Goal: Task Accomplishment & Management: Use online tool/utility

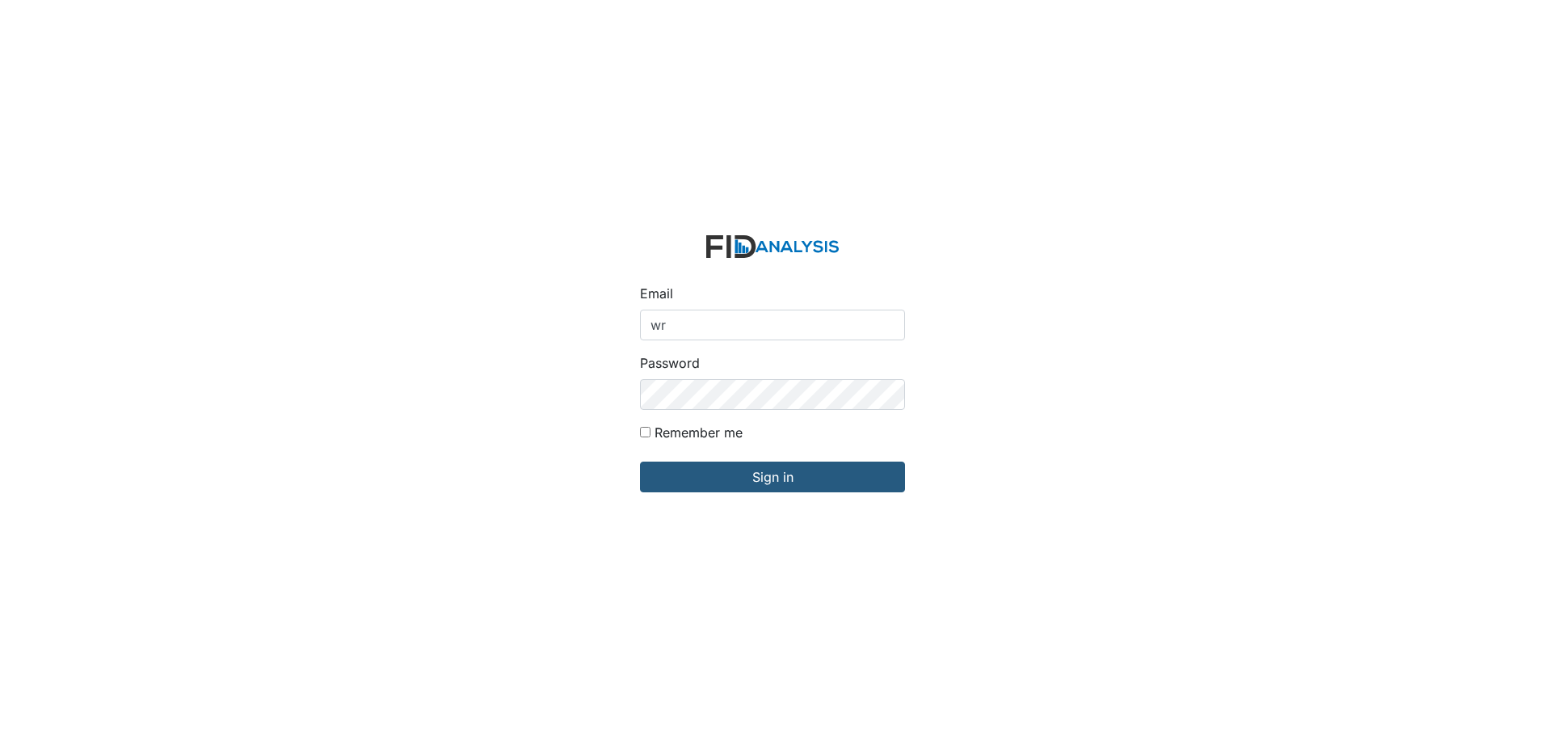
type input "[EMAIL_ADDRESS][DOMAIN_NAME]"
click at [534, 366] on div "Email [EMAIL_ADDRESS][DOMAIN_NAME] Password Remember me Sign in" at bounding box center [772, 373] width 1545 height 747
click at [640, 462] on input "Sign in" at bounding box center [772, 477] width 265 height 31
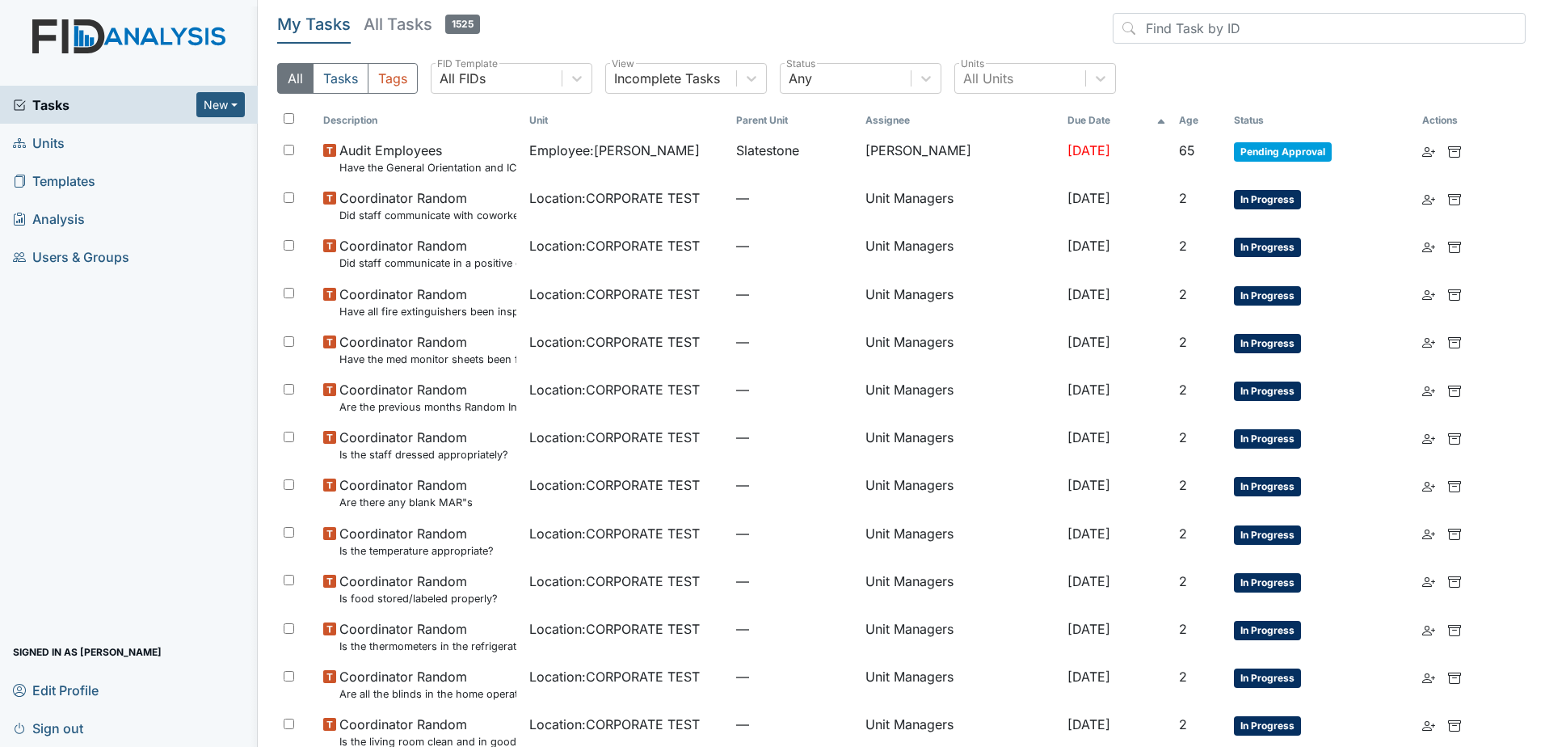
click at [54, 144] on span "Units" at bounding box center [39, 142] width 52 height 25
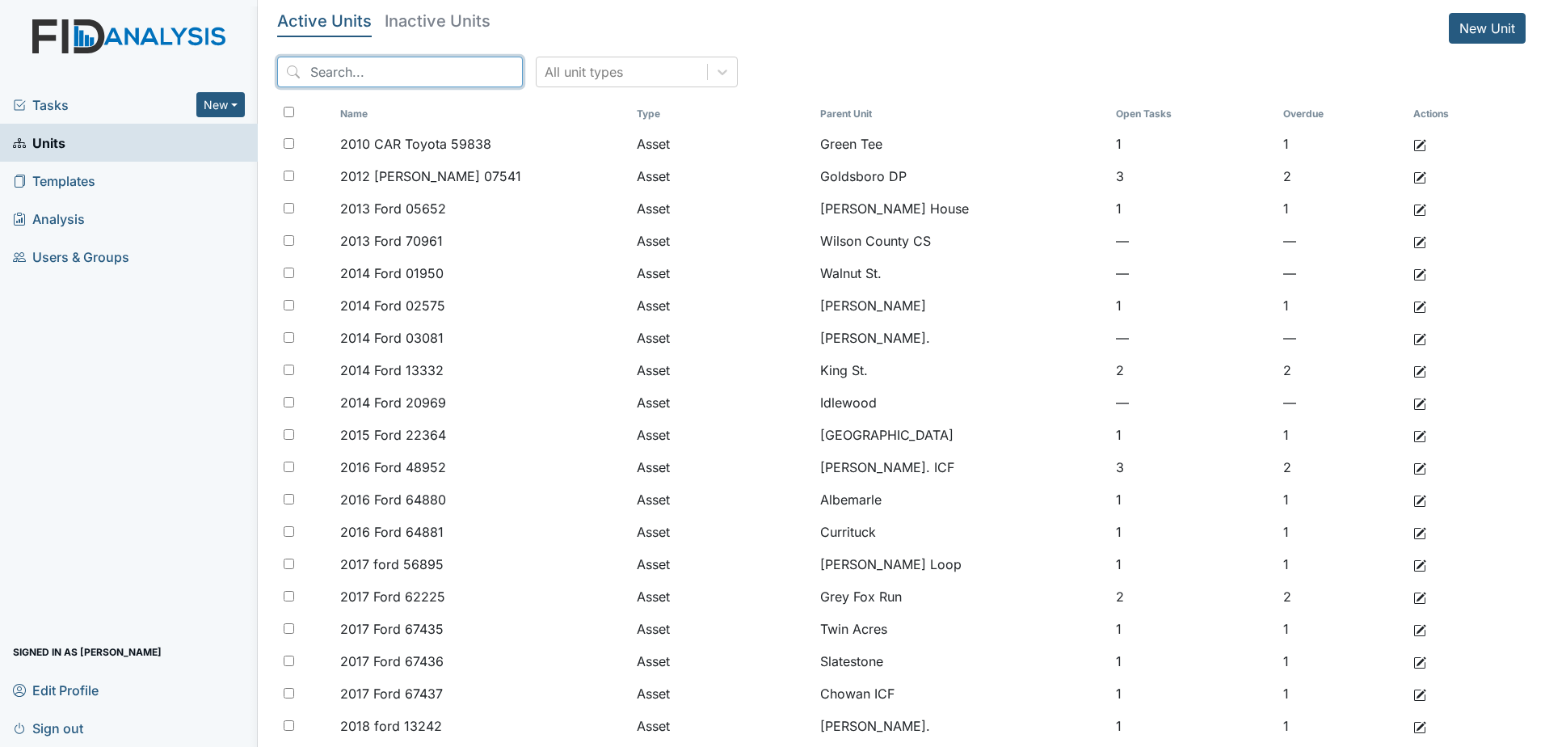
click at [412, 78] on input "search" at bounding box center [400, 72] width 246 height 31
type input "arthelia"
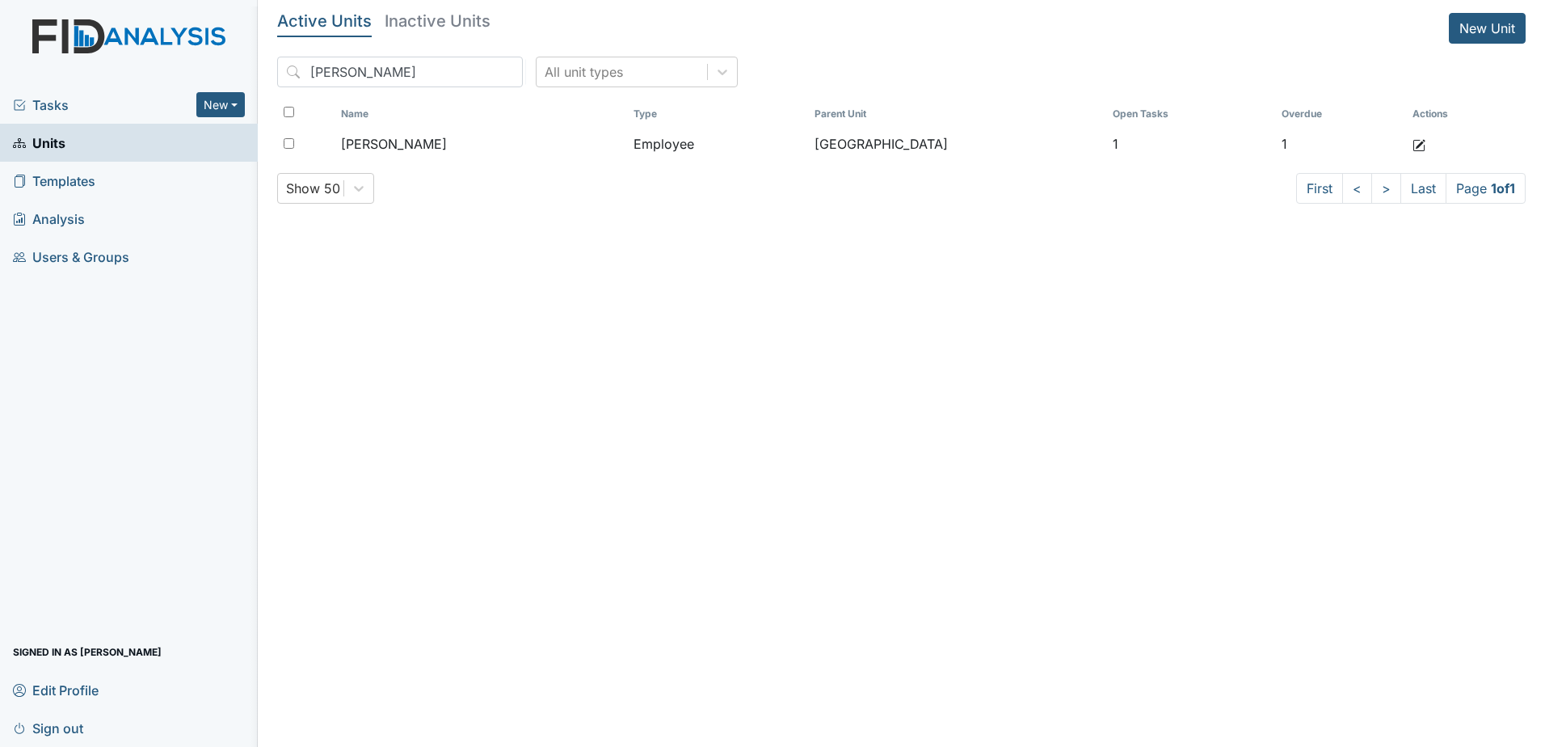
drag, startPoint x: 58, startPoint y: 105, endPoint x: 70, endPoint y: 103, distance: 11.6
click at [58, 105] on span "Tasks" at bounding box center [104, 104] width 183 height 19
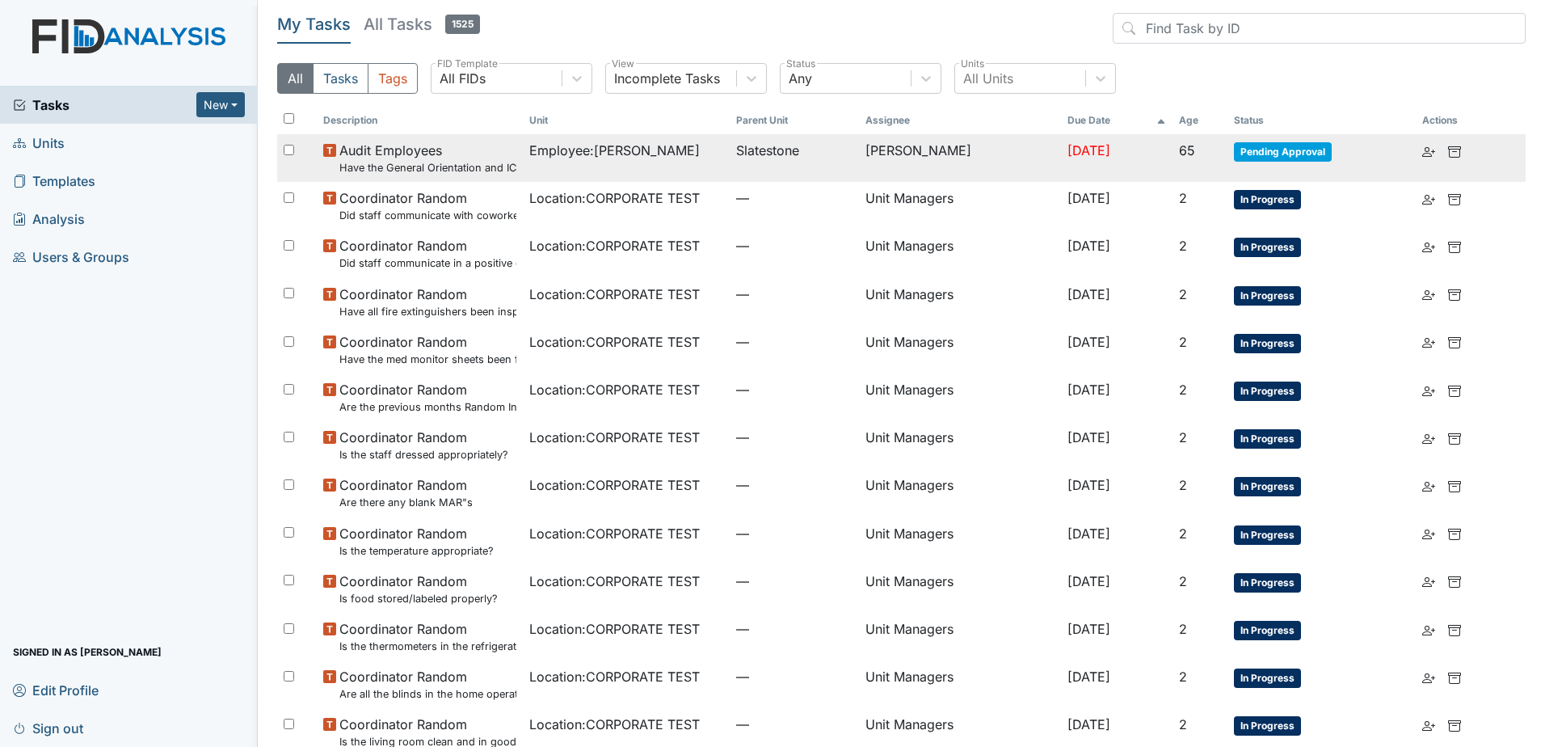
click at [293, 148] on input "checkbox" at bounding box center [289, 150] width 11 height 11
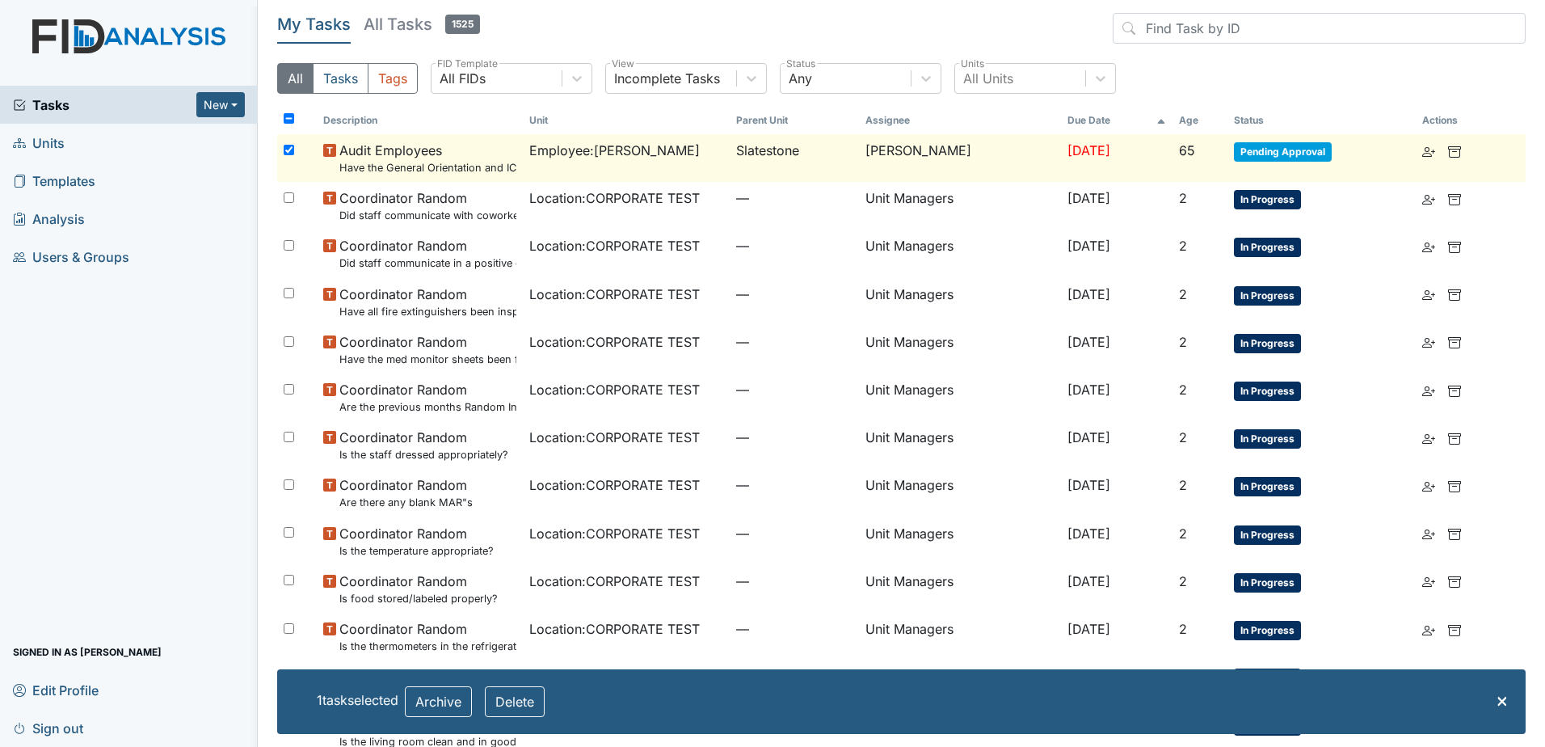
click at [289, 145] on input "checkbox" at bounding box center [289, 150] width 11 height 11
checkbox input "false"
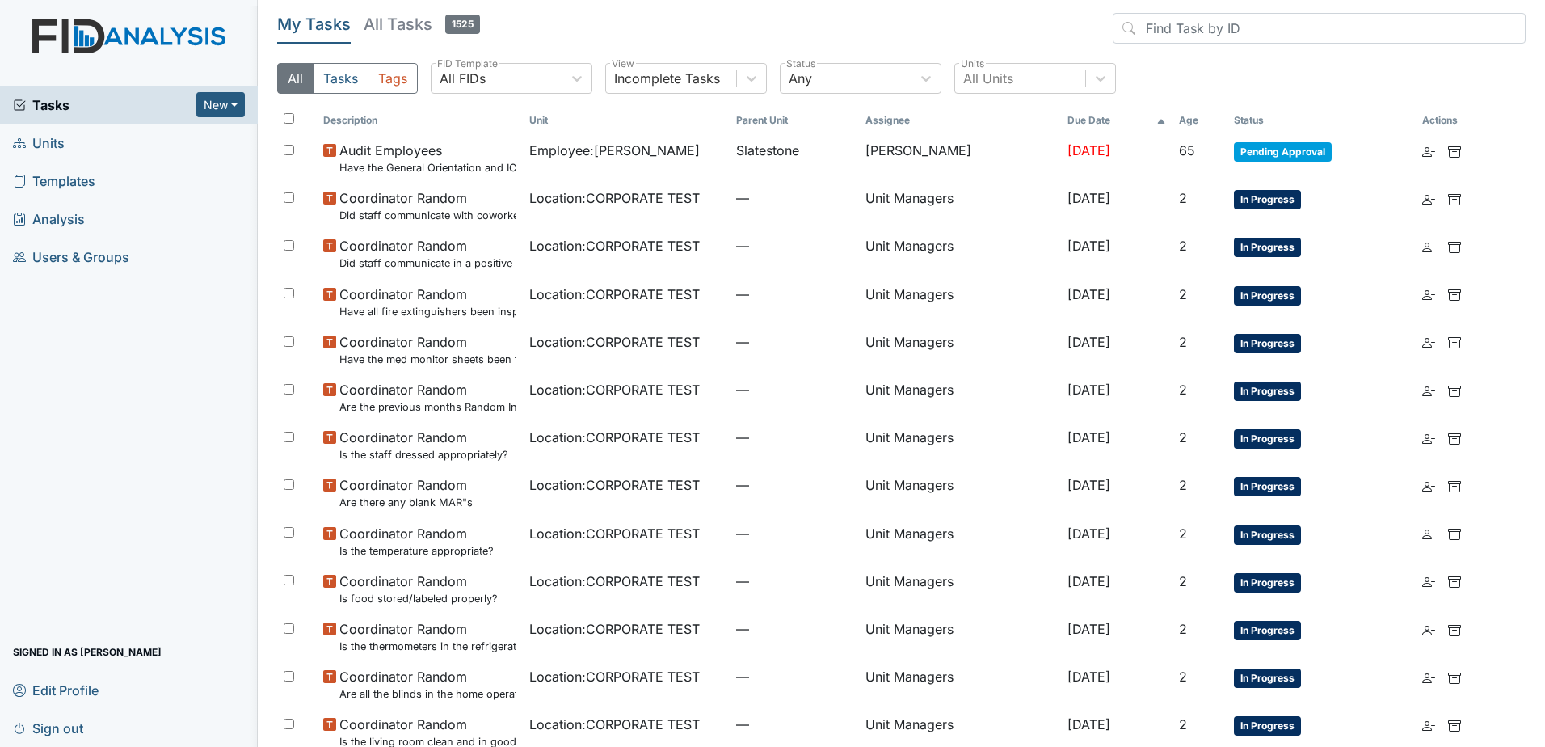
click at [289, 112] on th at bounding box center [297, 120] width 40 height 27
click at [289, 120] on input "checkbox" at bounding box center [289, 118] width 11 height 11
checkbox input "true"
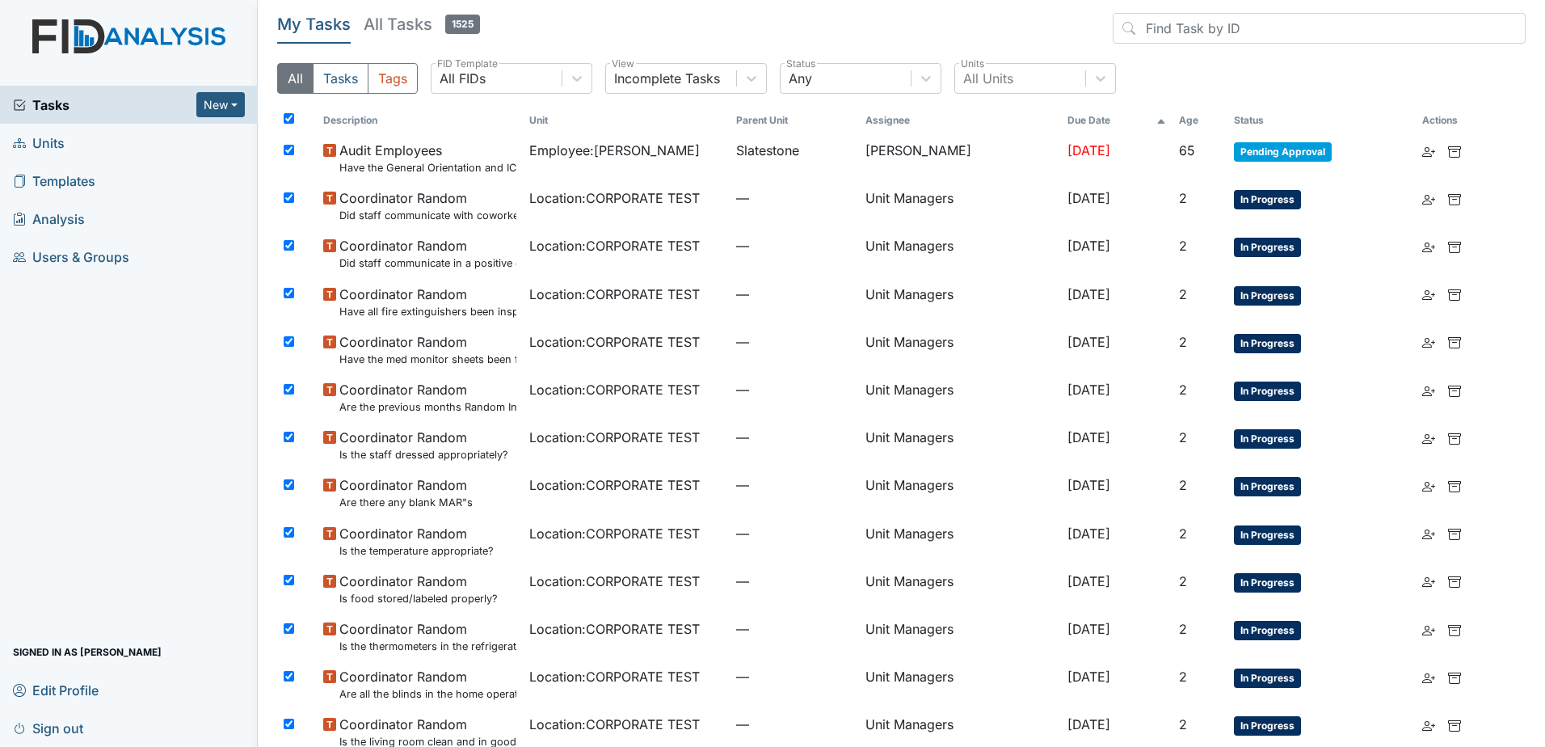
checkbox input "true"
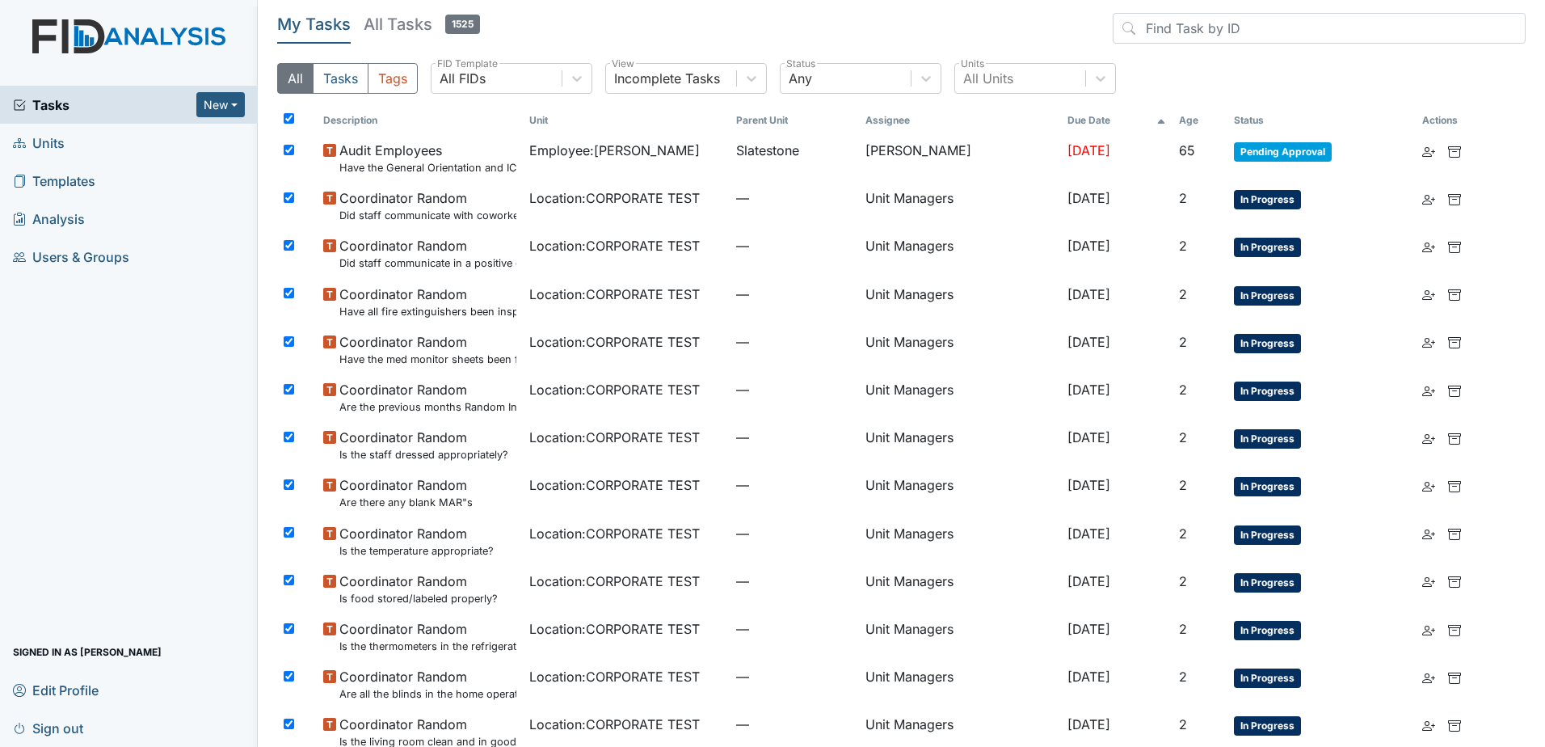
checkbox input "true"
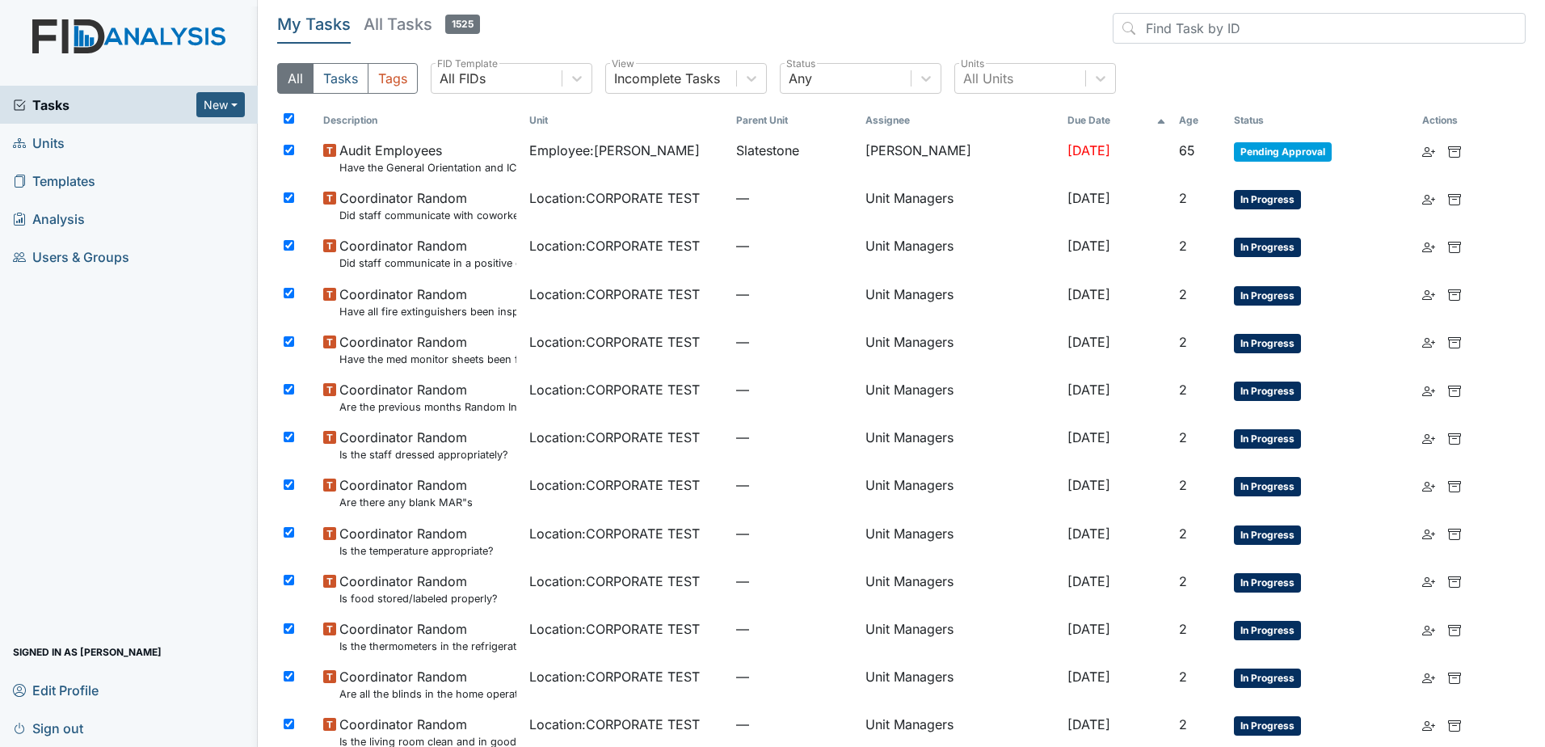
checkbox input "true"
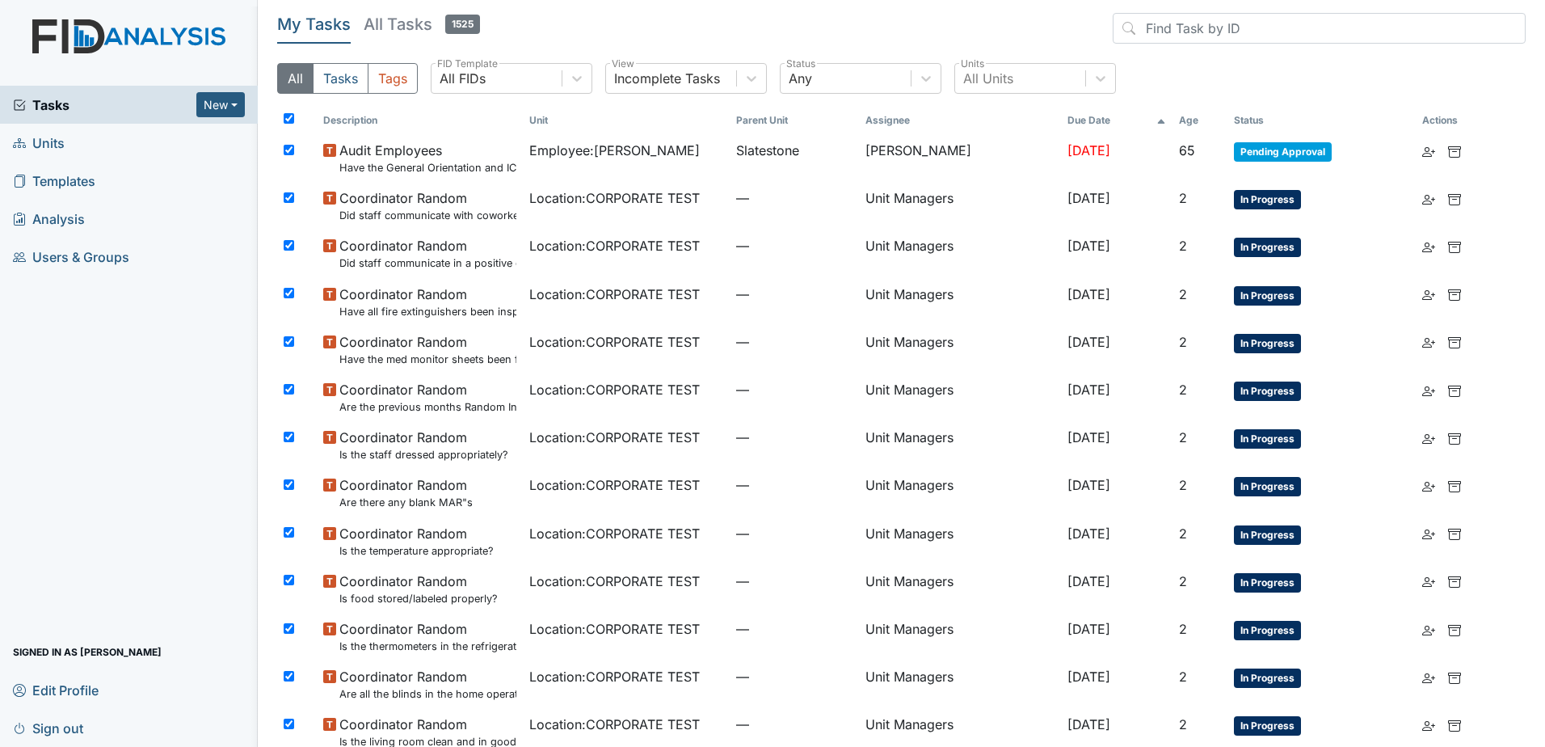
checkbox input "true"
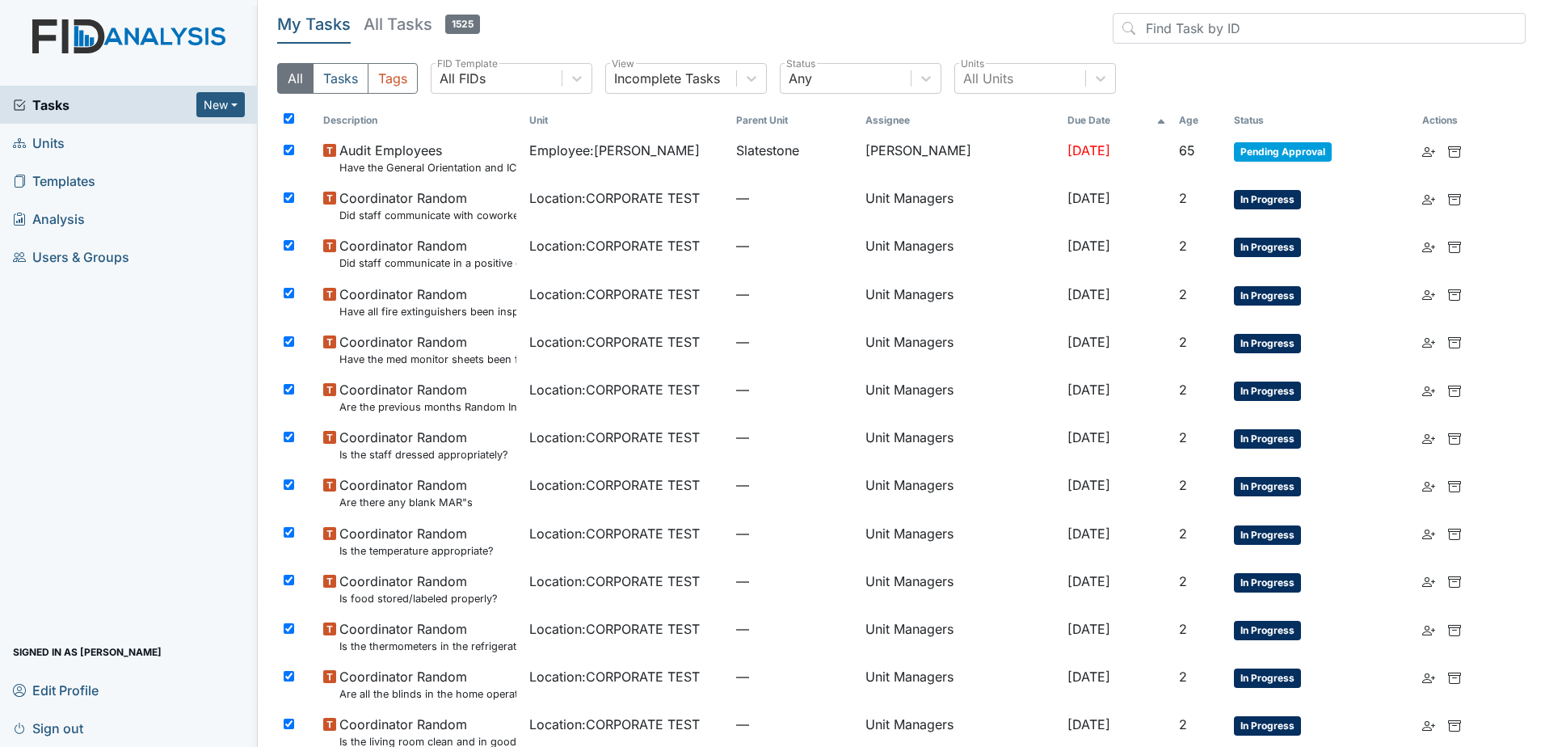
checkbox input "true"
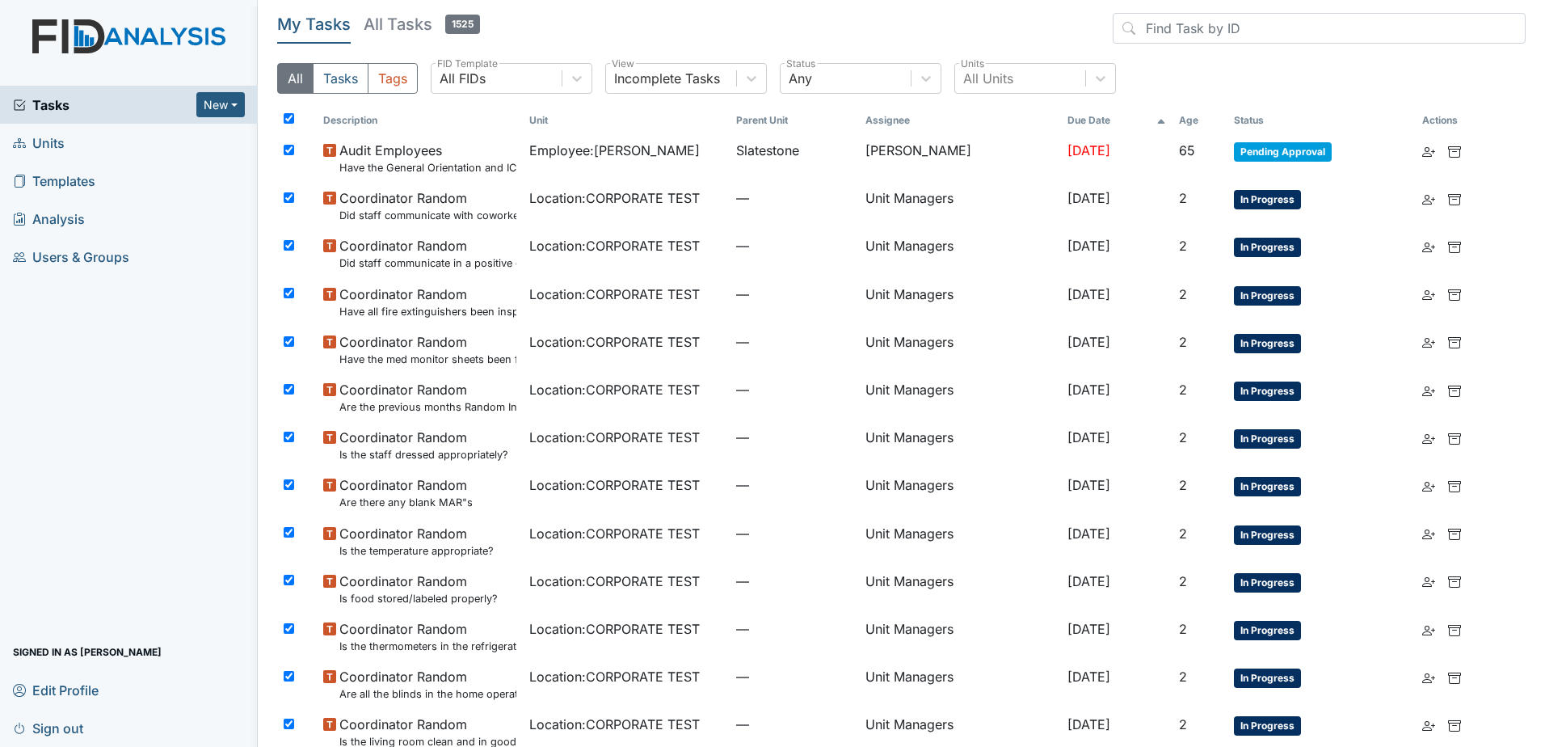
checkbox input "true"
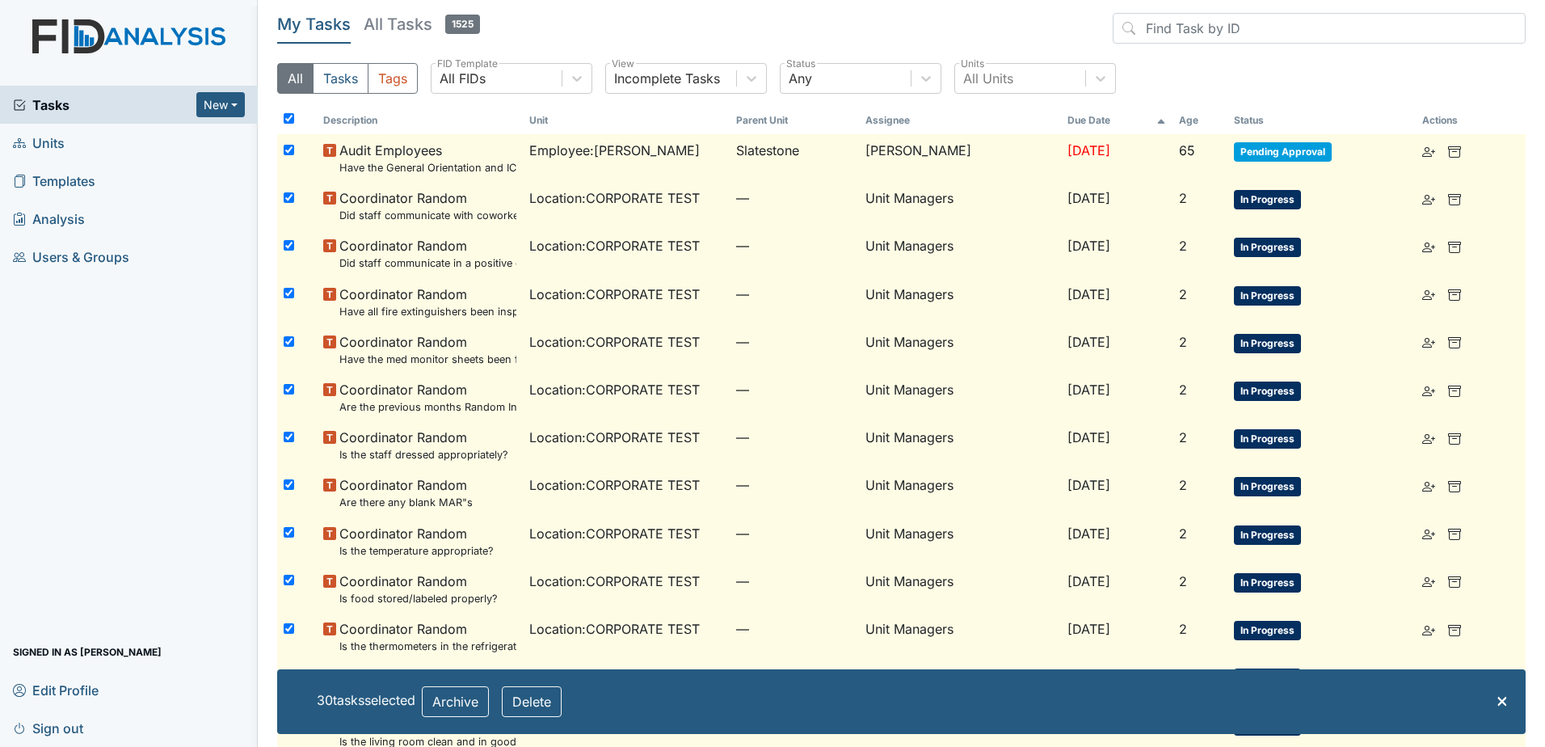
click at [289, 149] on input "checkbox" at bounding box center [289, 150] width 11 height 11
checkbox input "false"
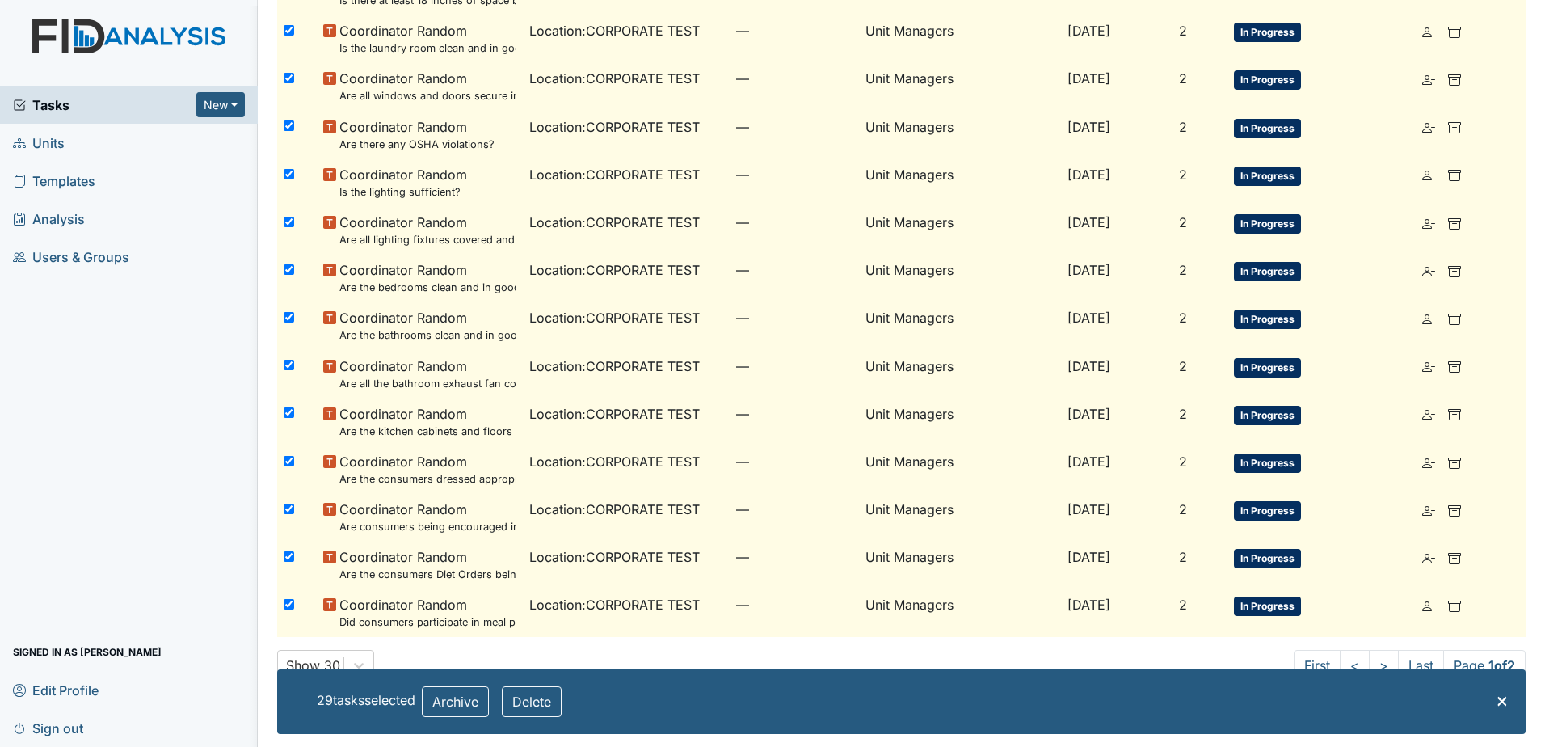
scroll to position [957, 0]
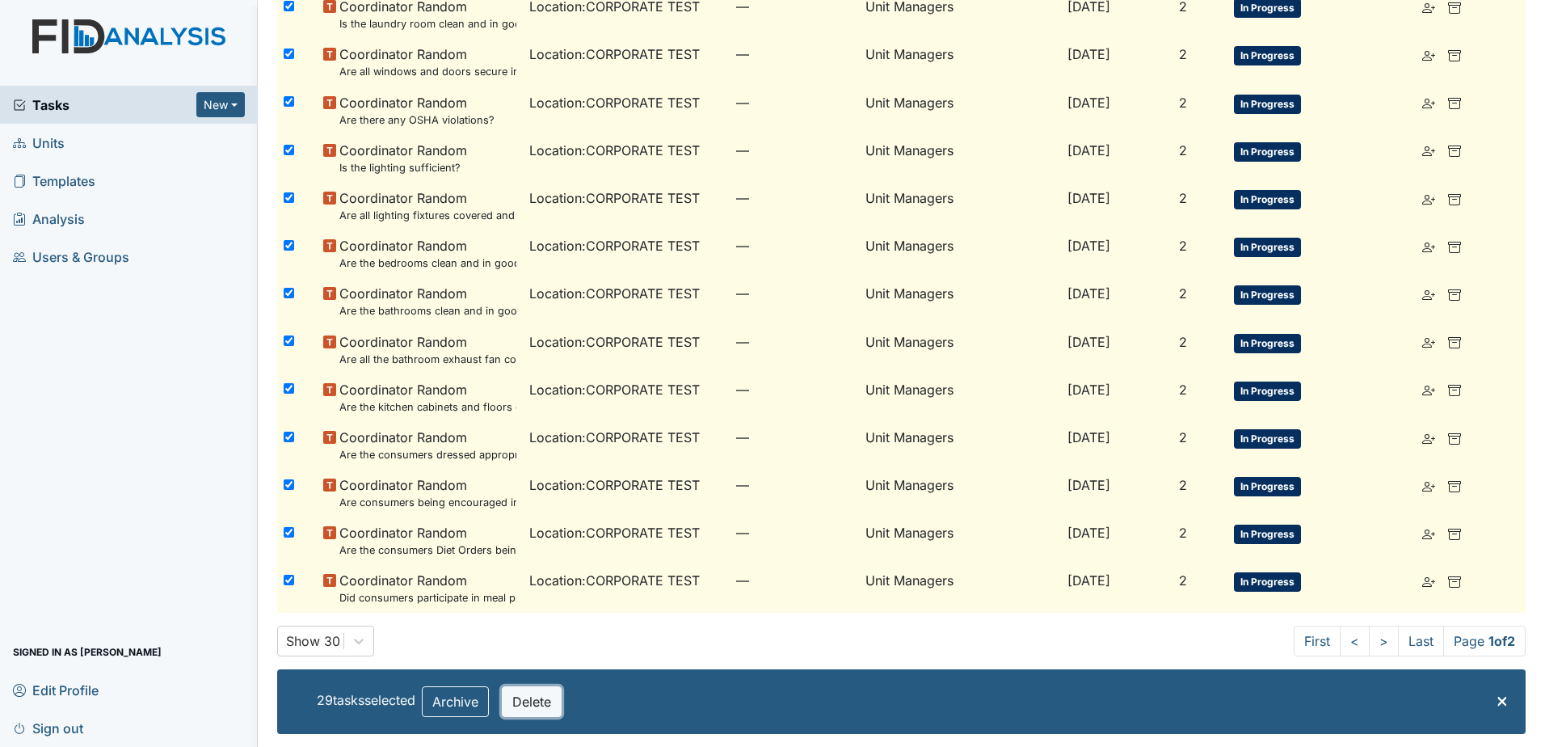
click at [533, 707] on button "Delete" at bounding box center [532, 701] width 60 height 31
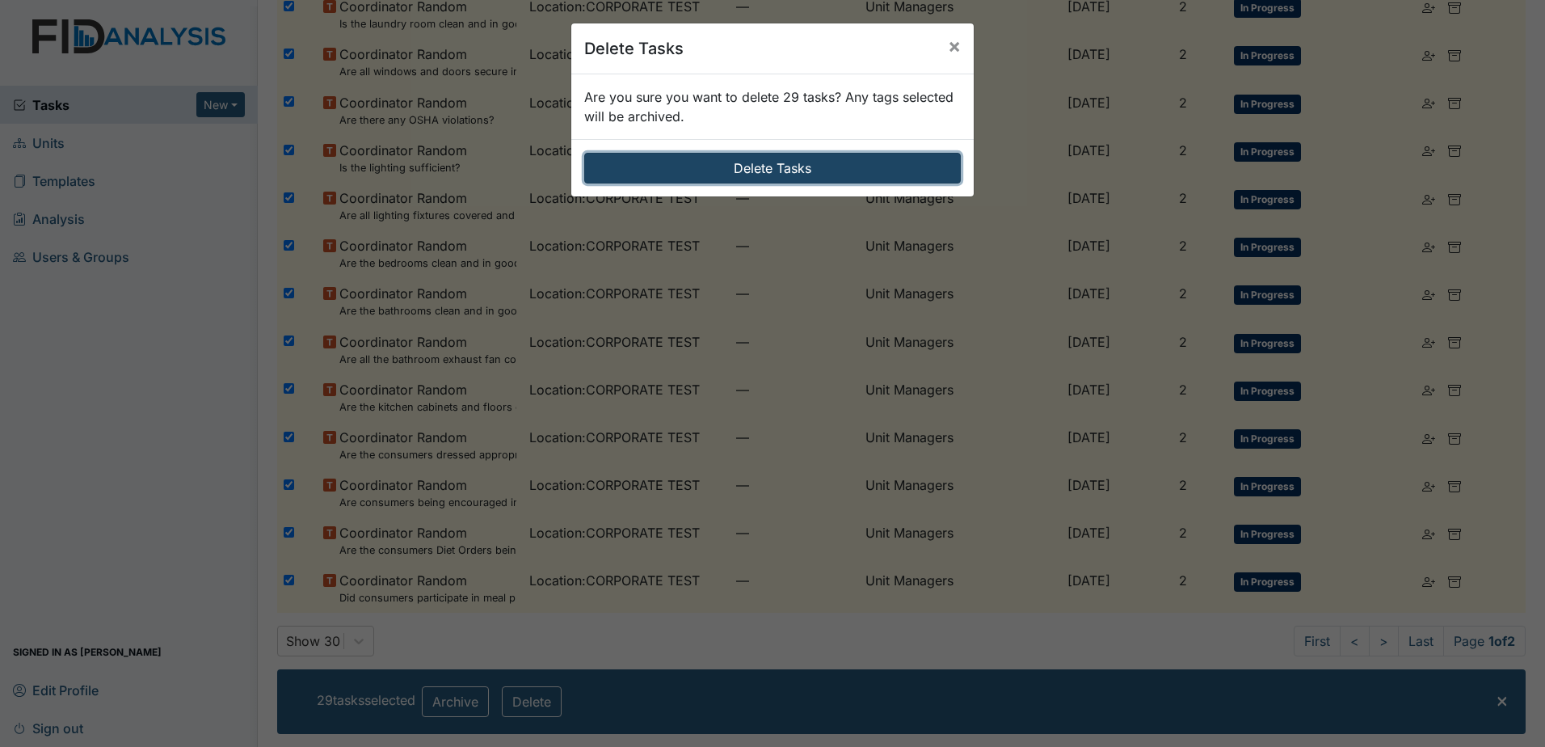
click at [740, 171] on button "Delete Tasks" at bounding box center [772, 168] width 377 height 31
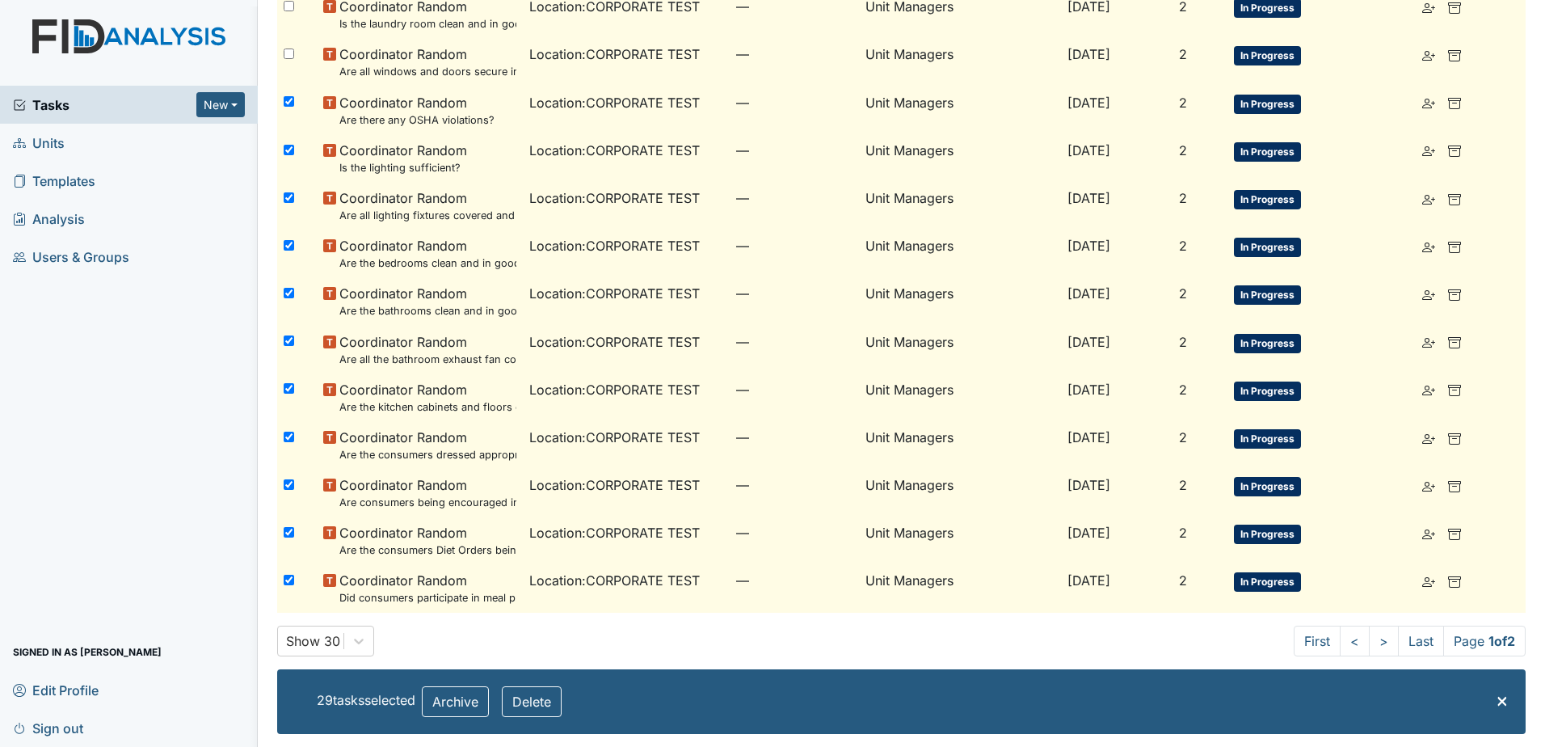
checkbox input "false"
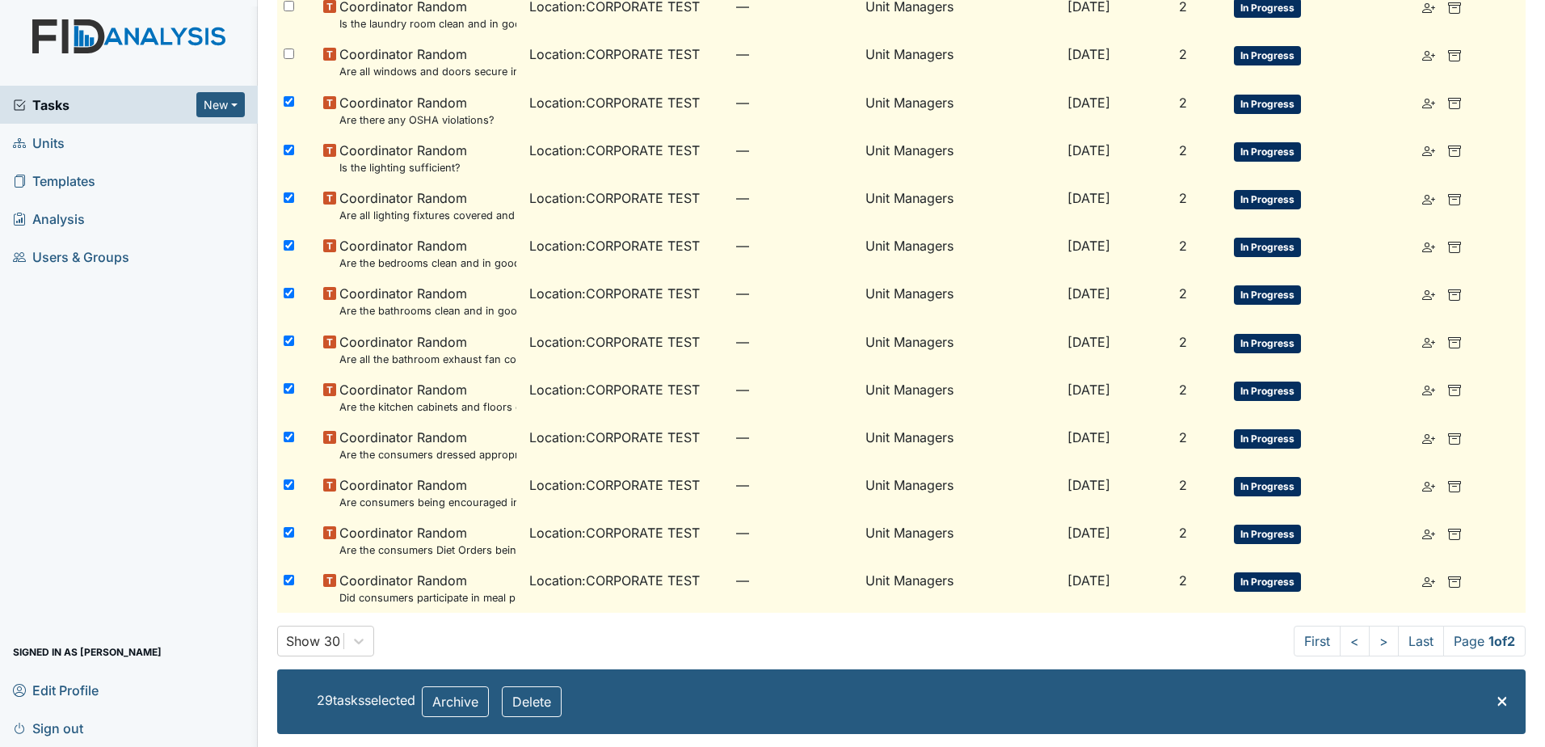
checkbox input "false"
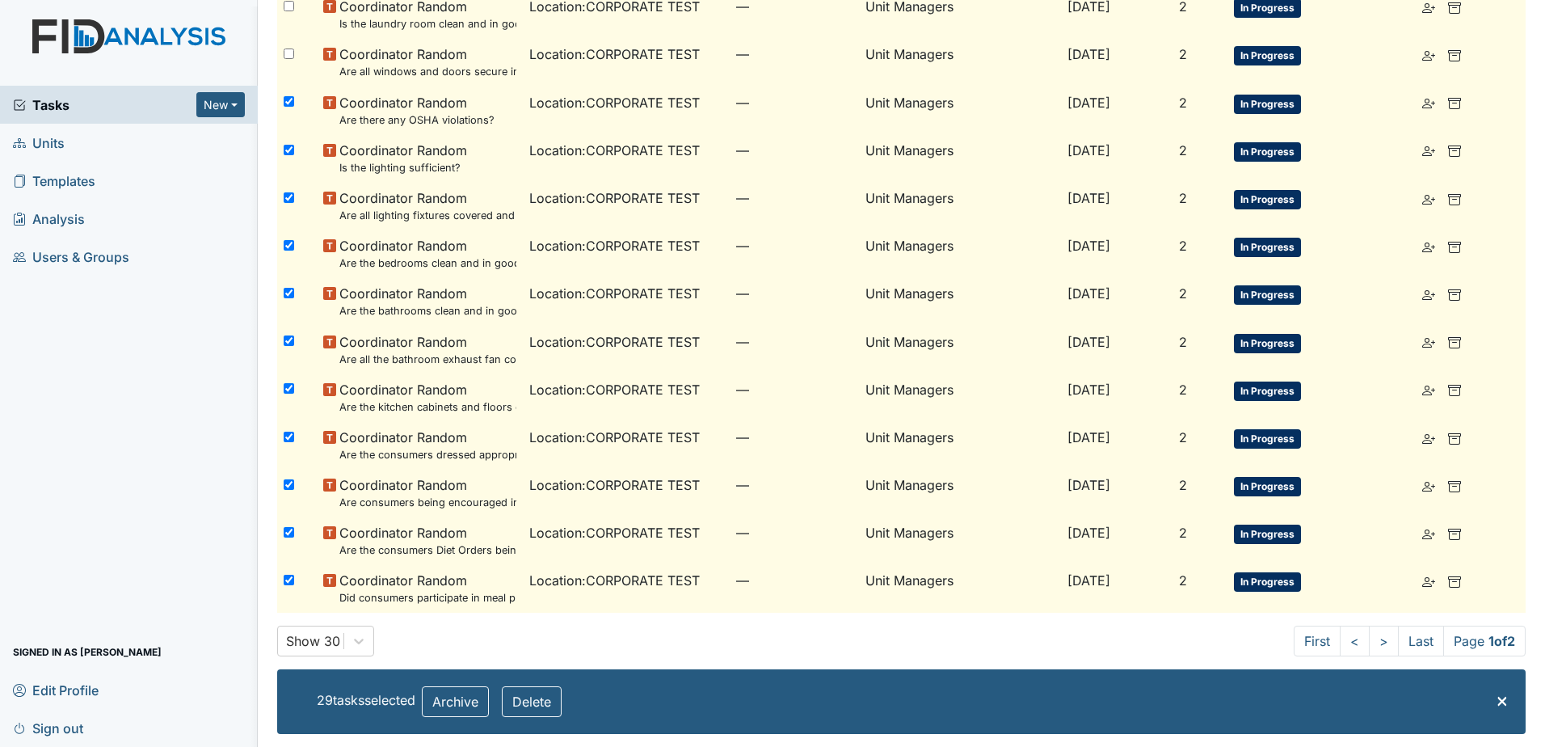
checkbox input "false"
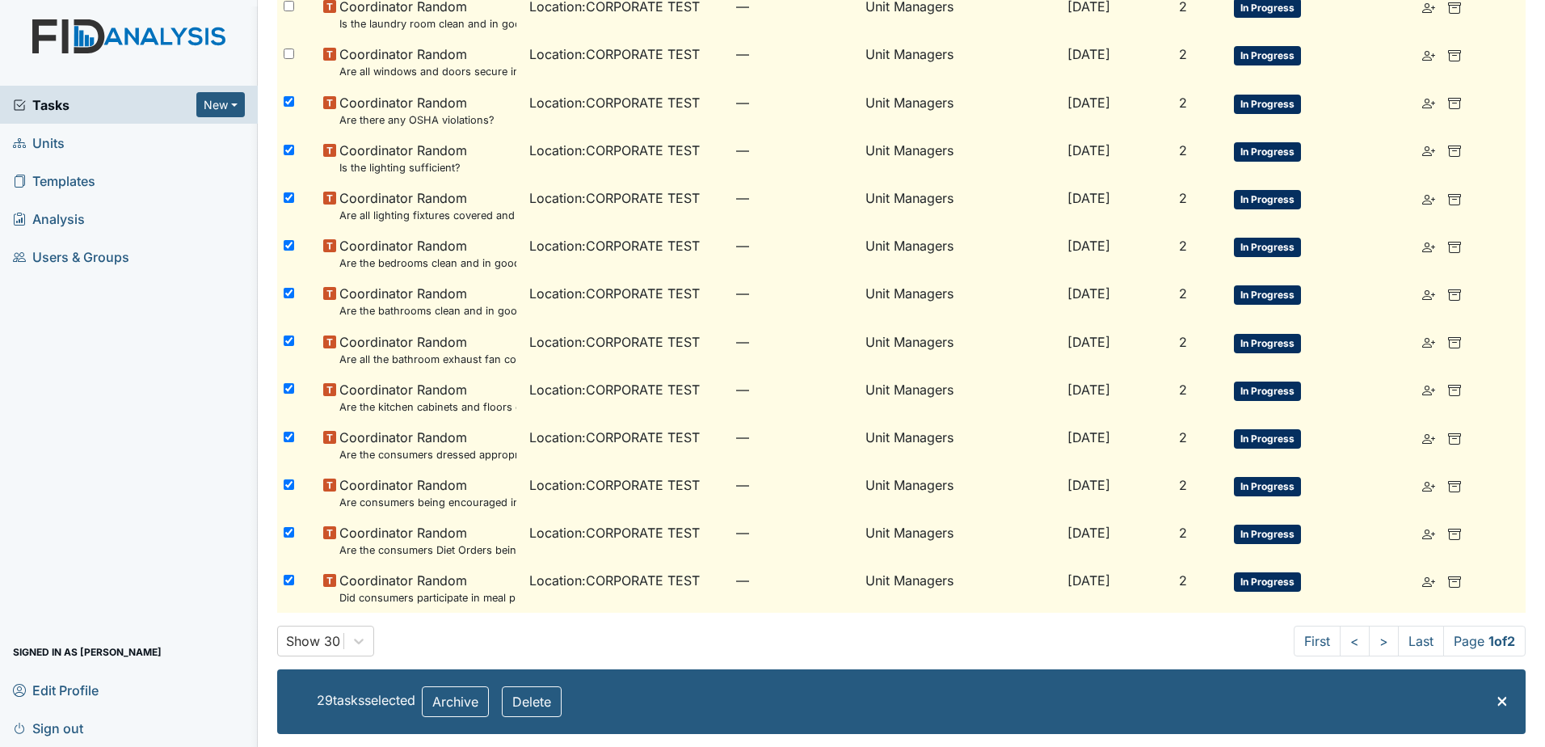
checkbox input "false"
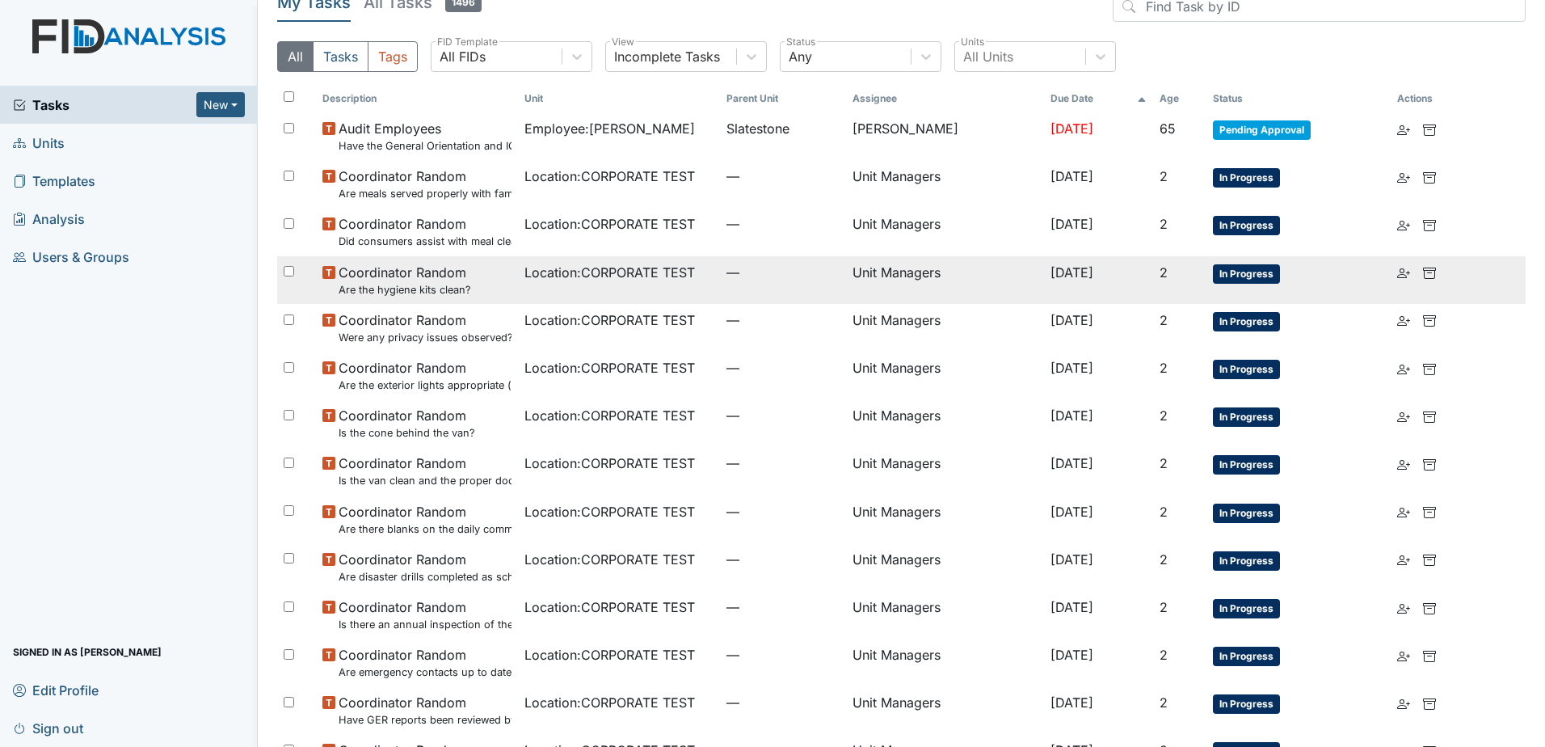
scroll to position [0, 0]
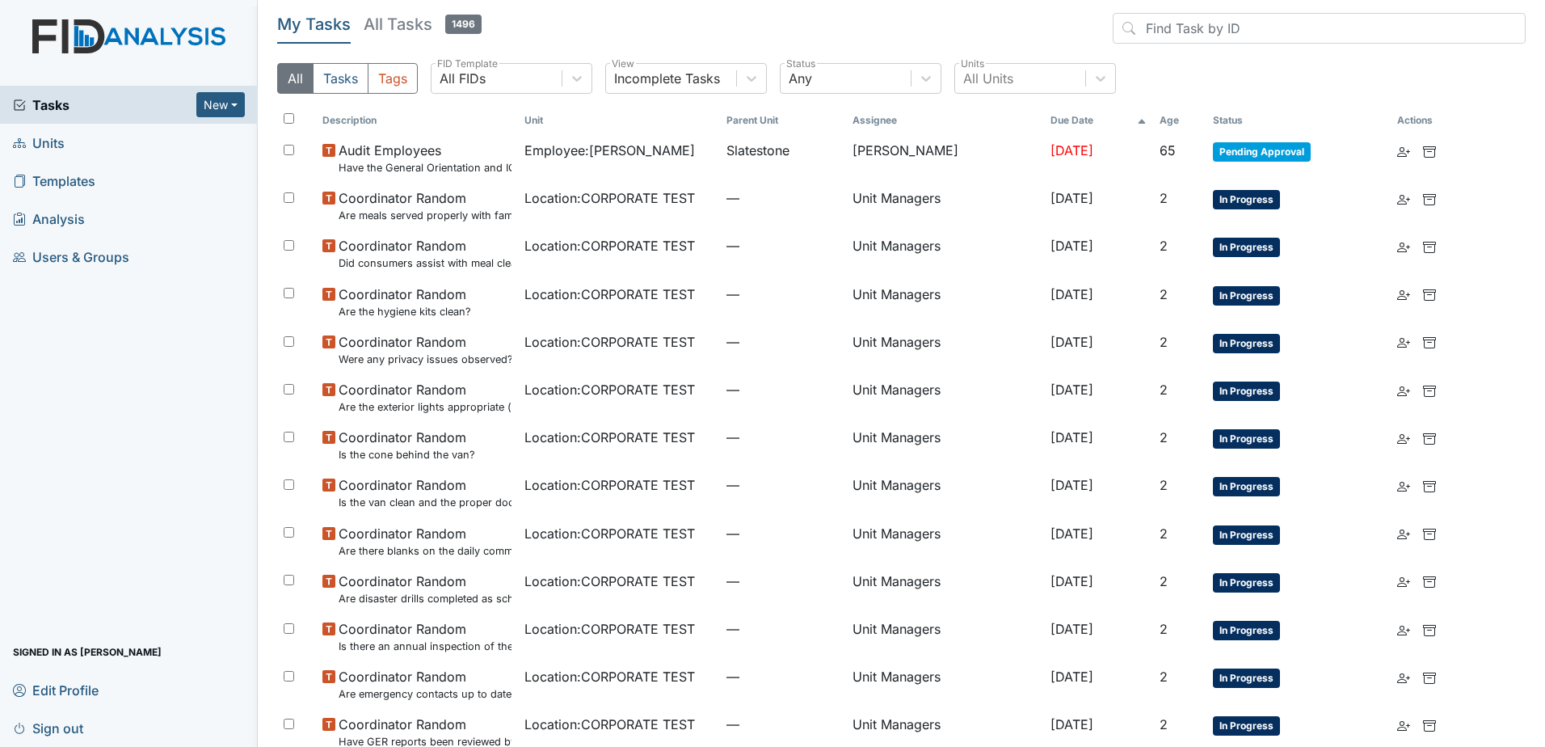
click at [287, 119] on input "checkbox" at bounding box center [289, 118] width 11 height 11
checkbox input "true"
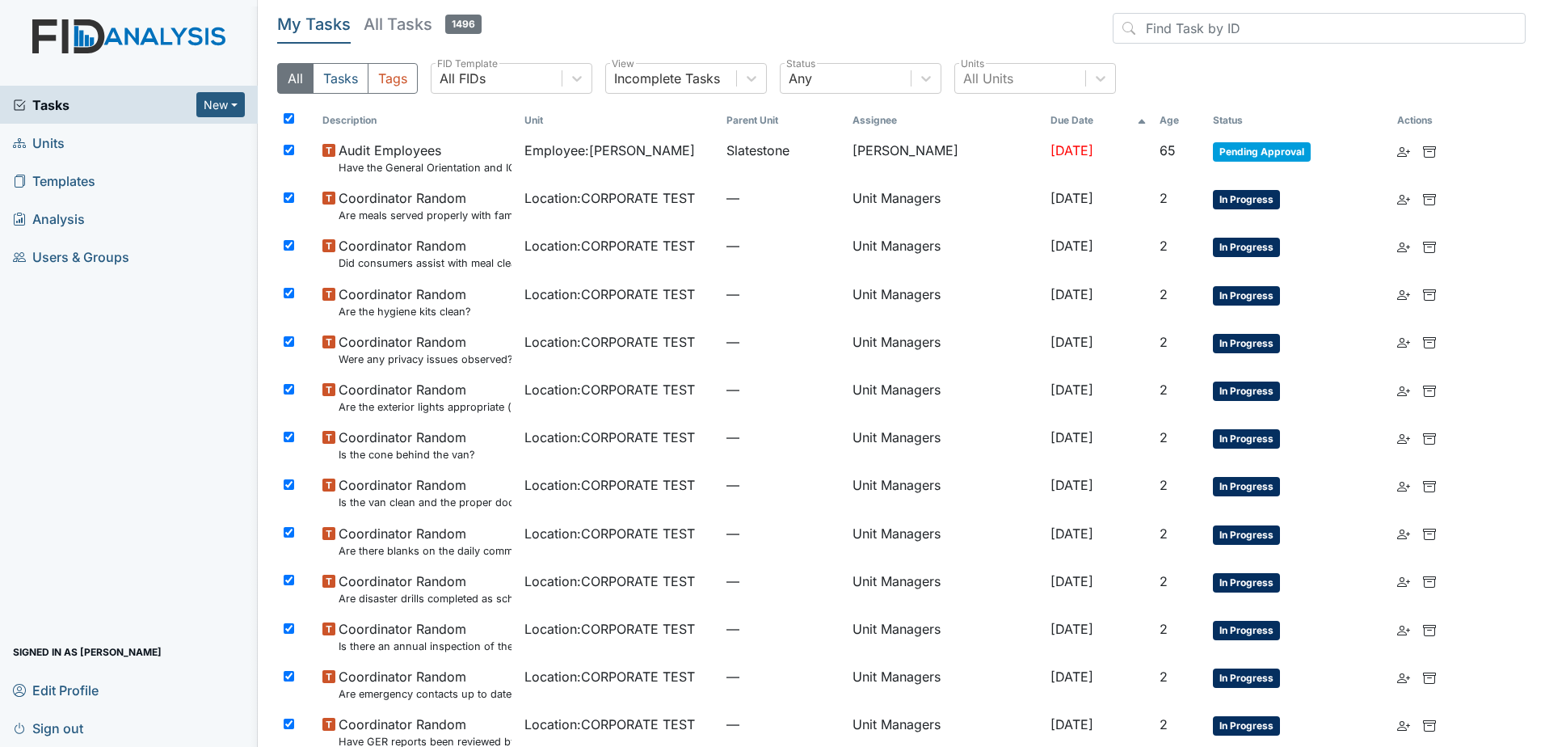
checkbox input "true"
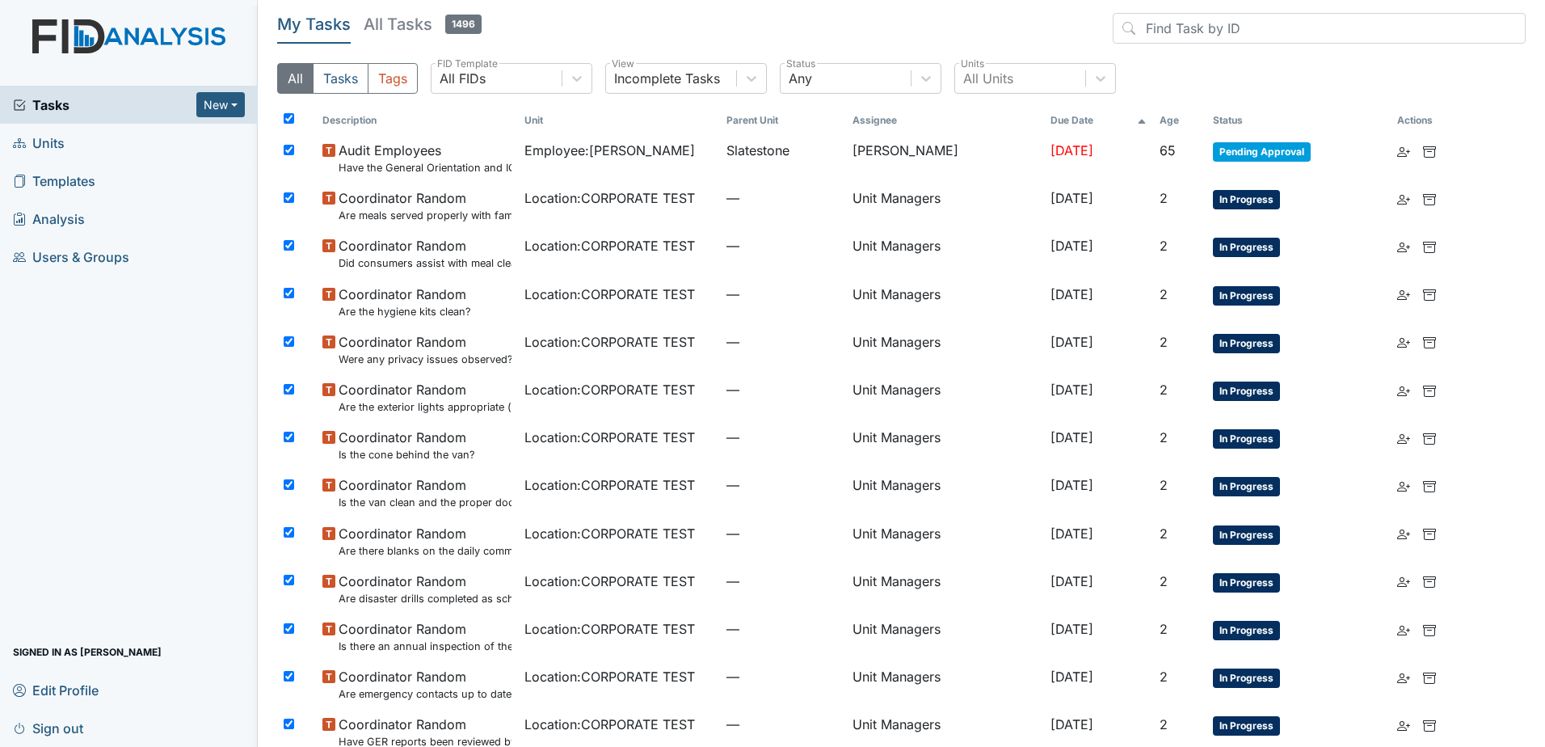
checkbox input "true"
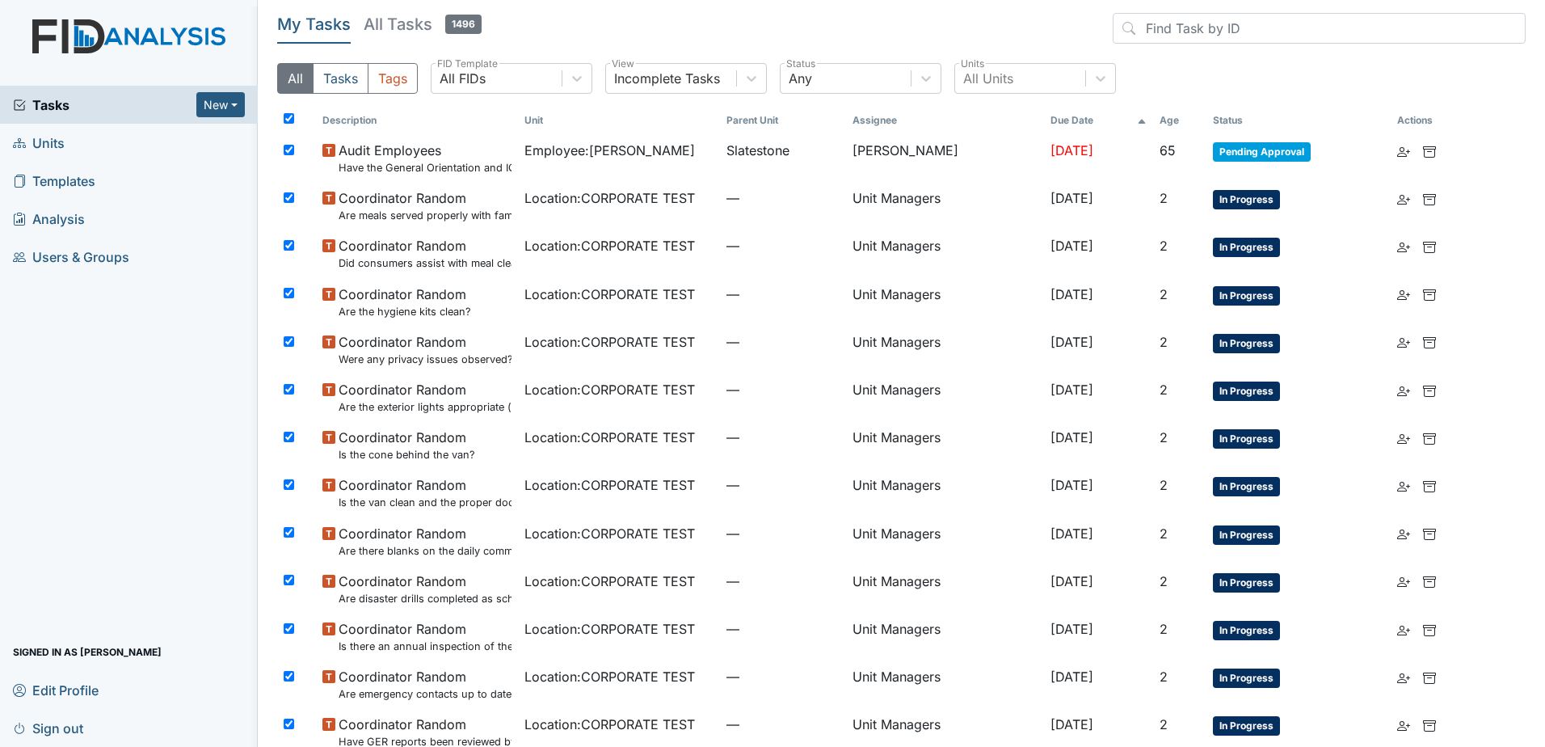
checkbox input "true"
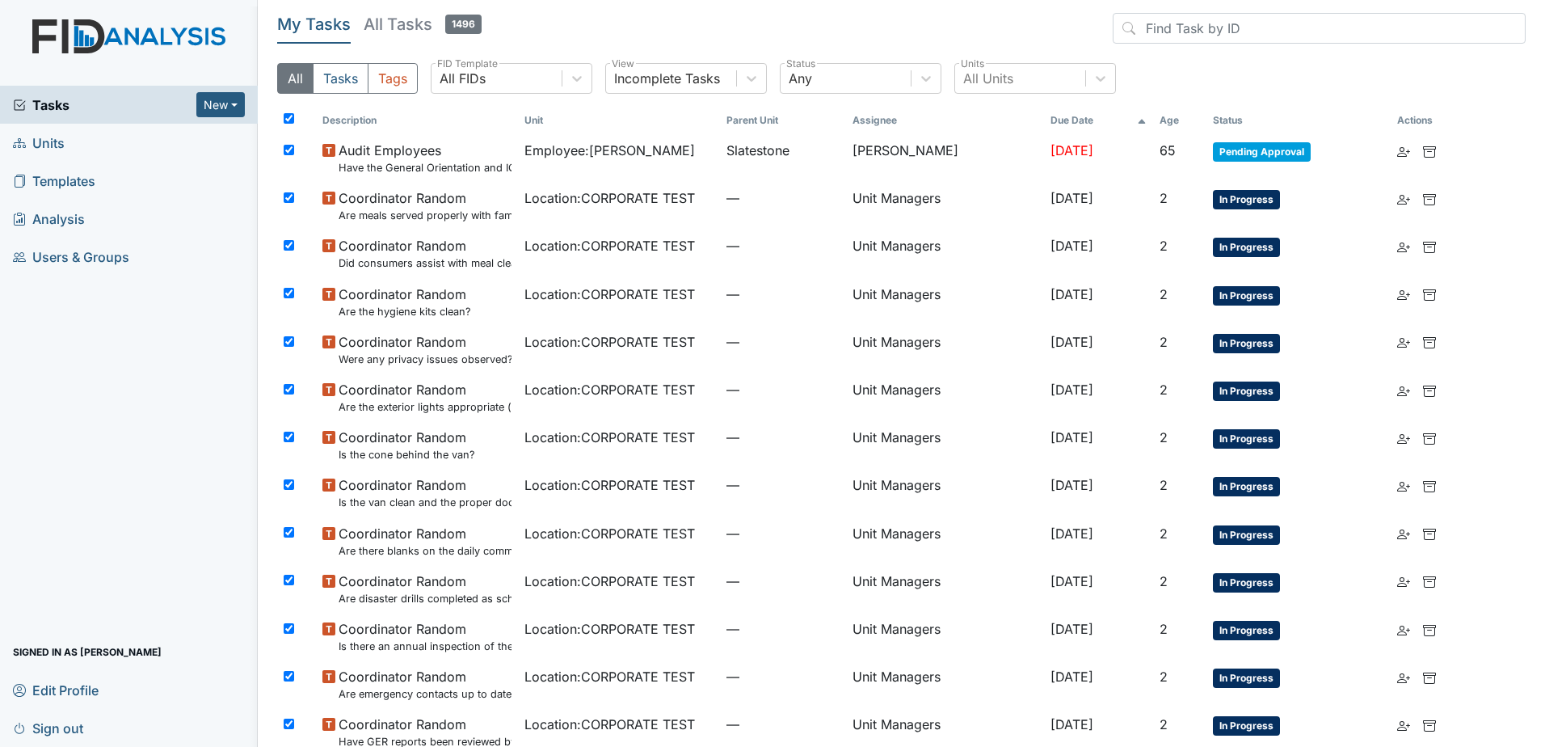
checkbox input "true"
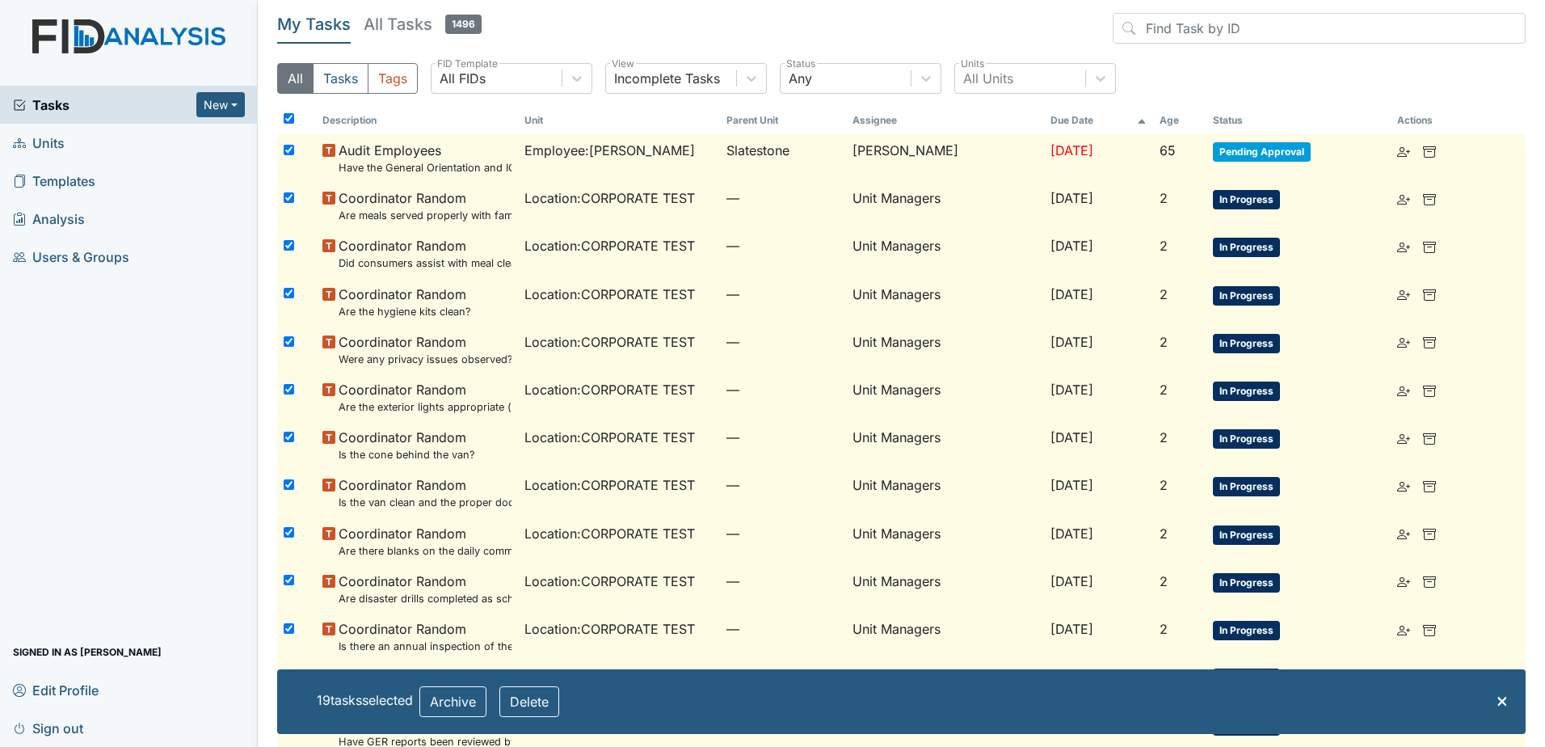
click at [285, 158] on div at bounding box center [296, 150] width 39 height 32
checkbox input "false"
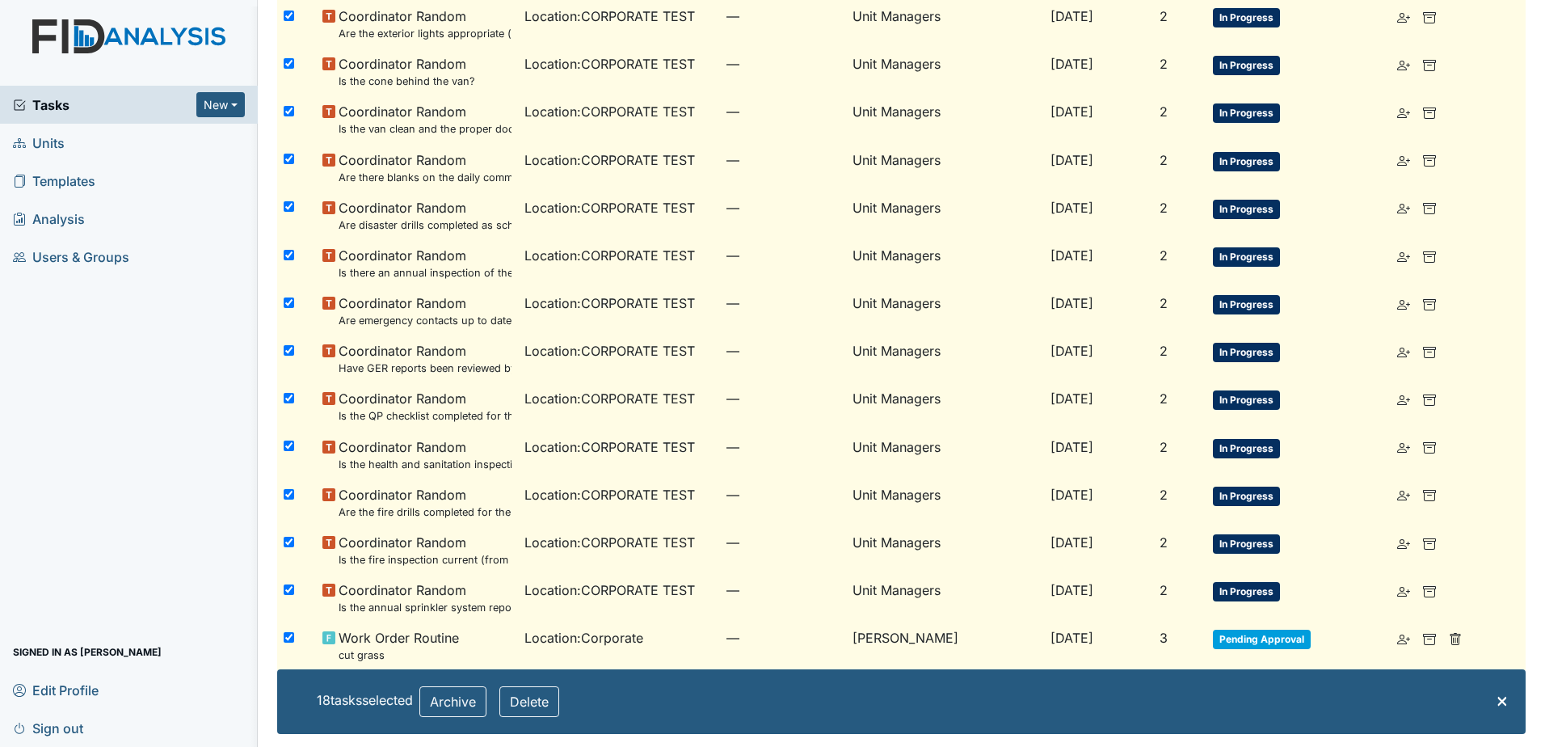
scroll to position [431, 0]
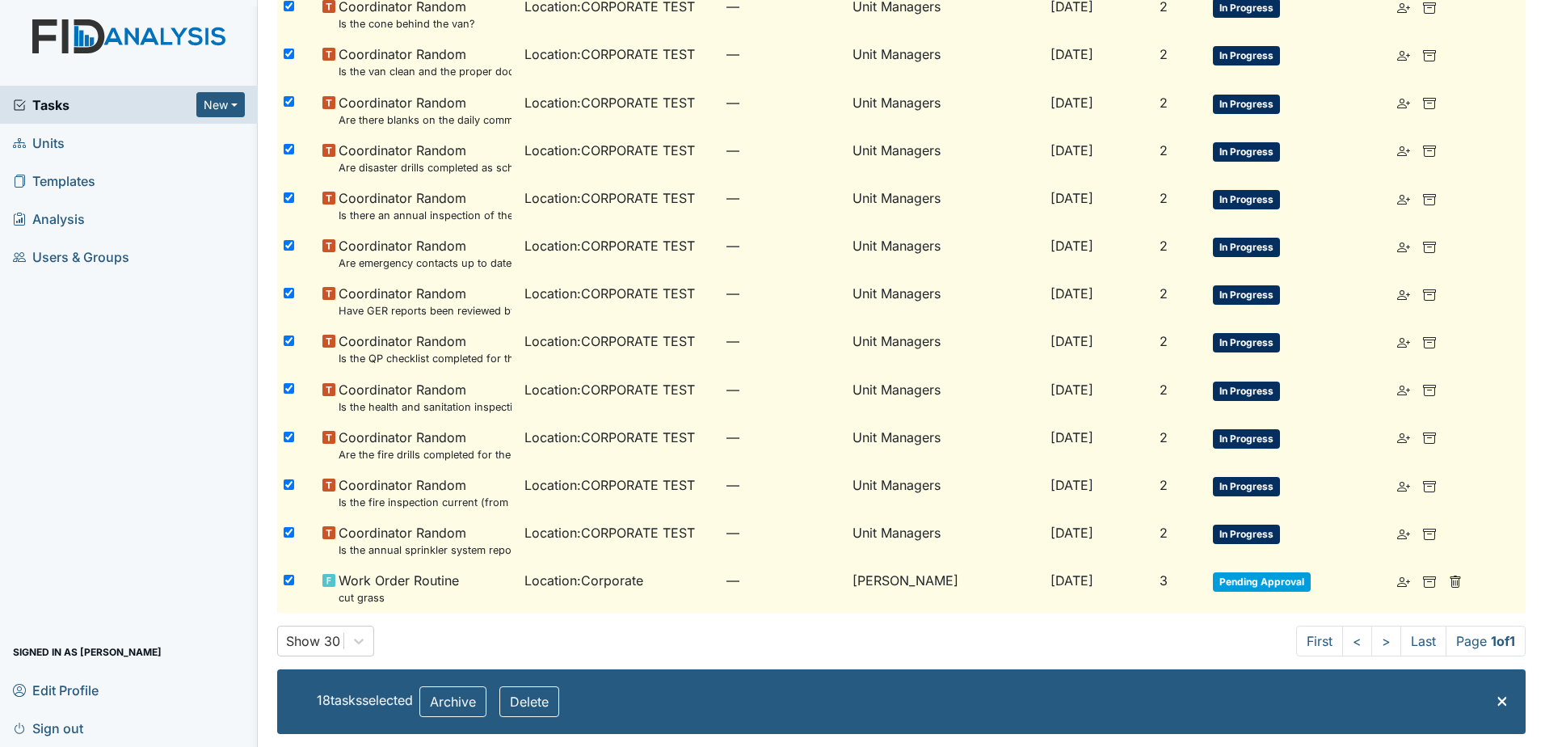
click at [285, 583] on input "checkbox" at bounding box center [289, 580] width 11 height 11
checkbox input "false"
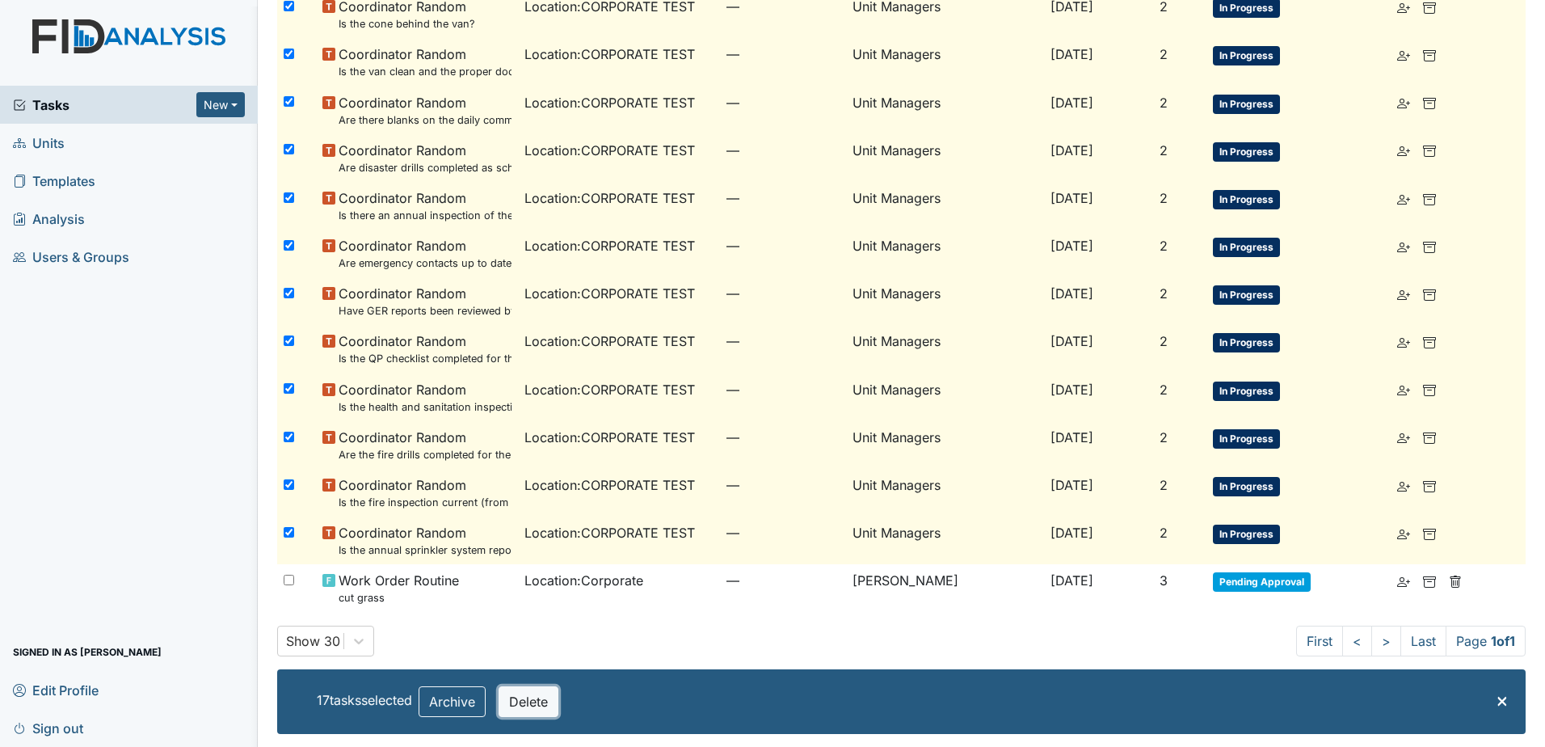
click at [521, 698] on button "Delete" at bounding box center [529, 701] width 60 height 31
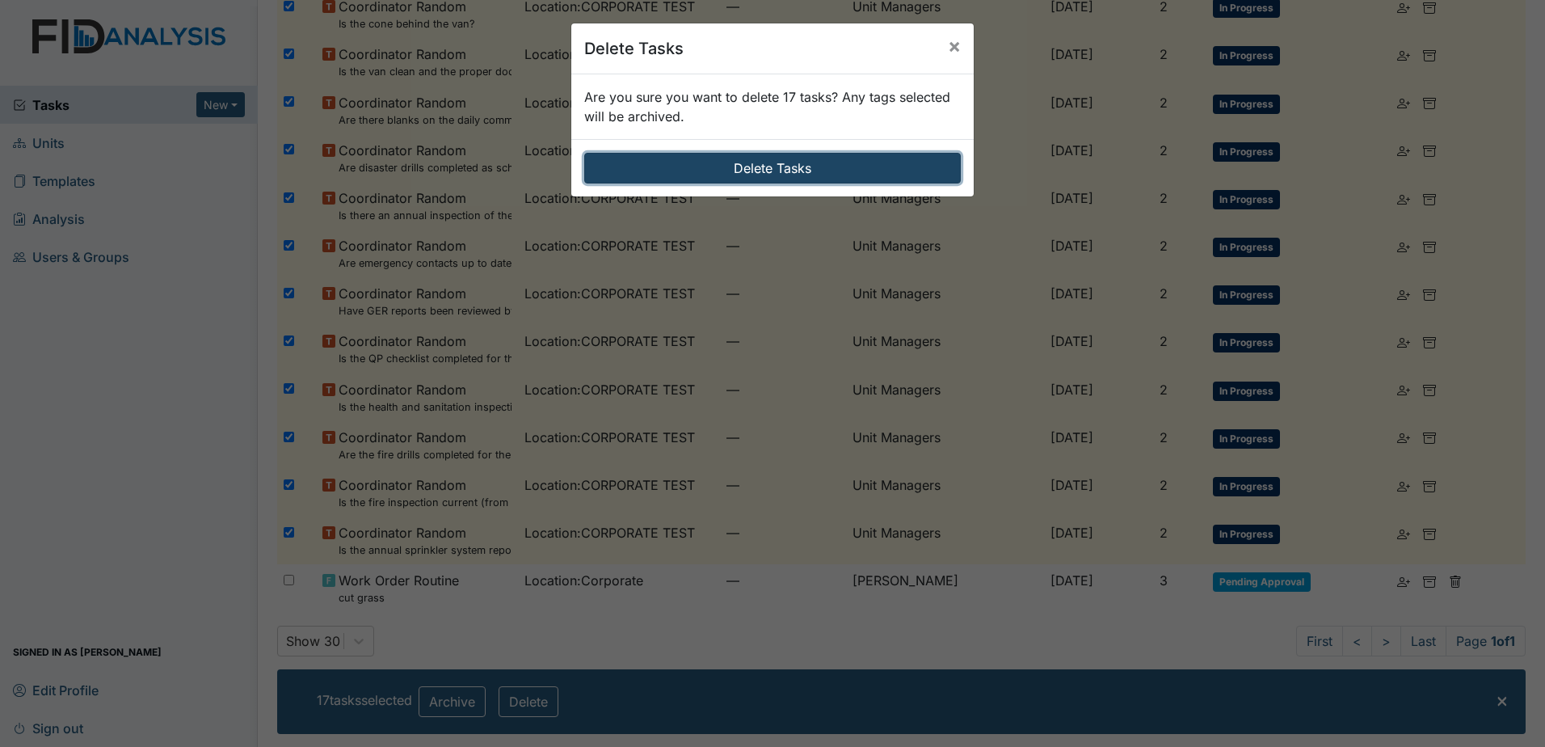
click at [759, 159] on button "Delete Tasks" at bounding box center [772, 168] width 377 height 31
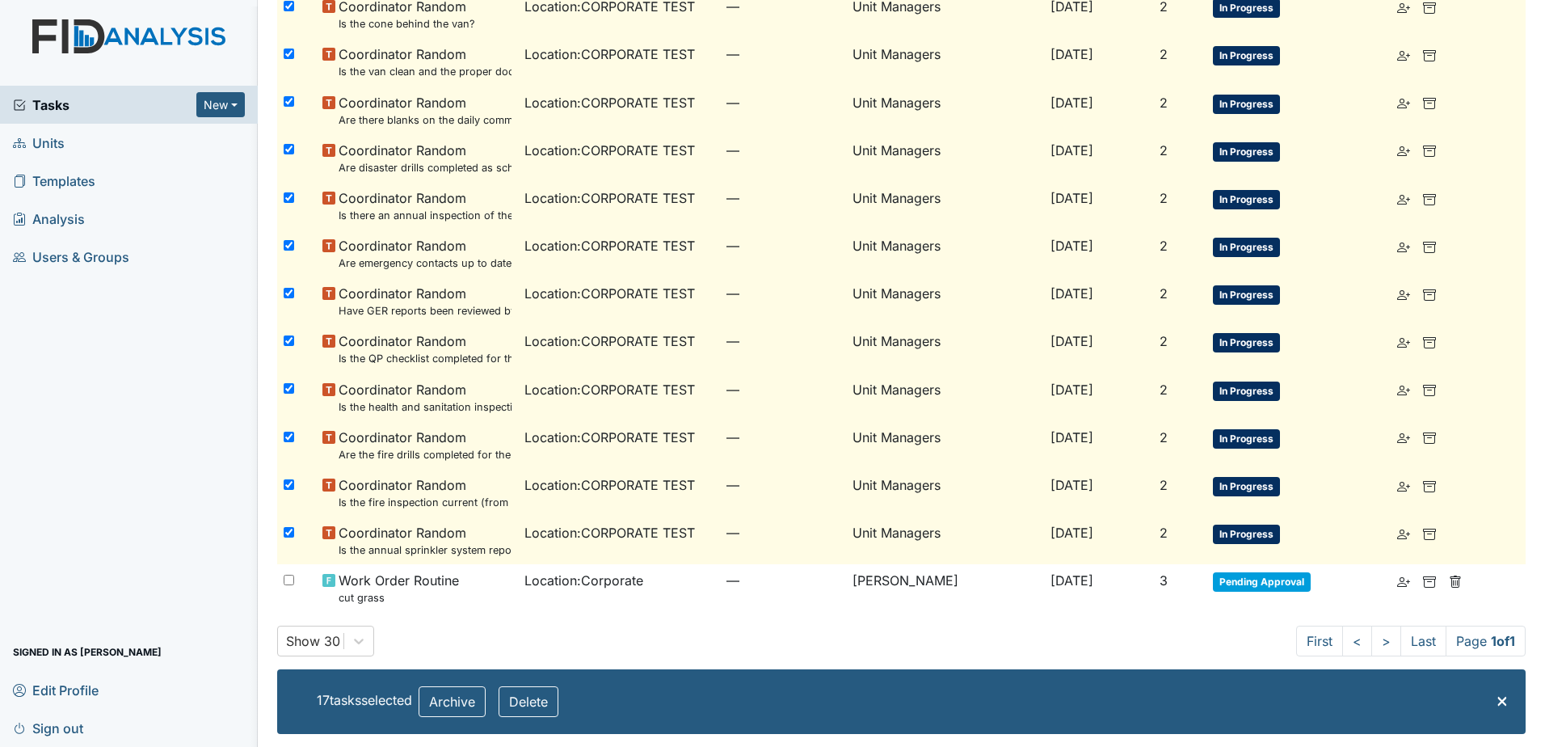
checkbox input "false"
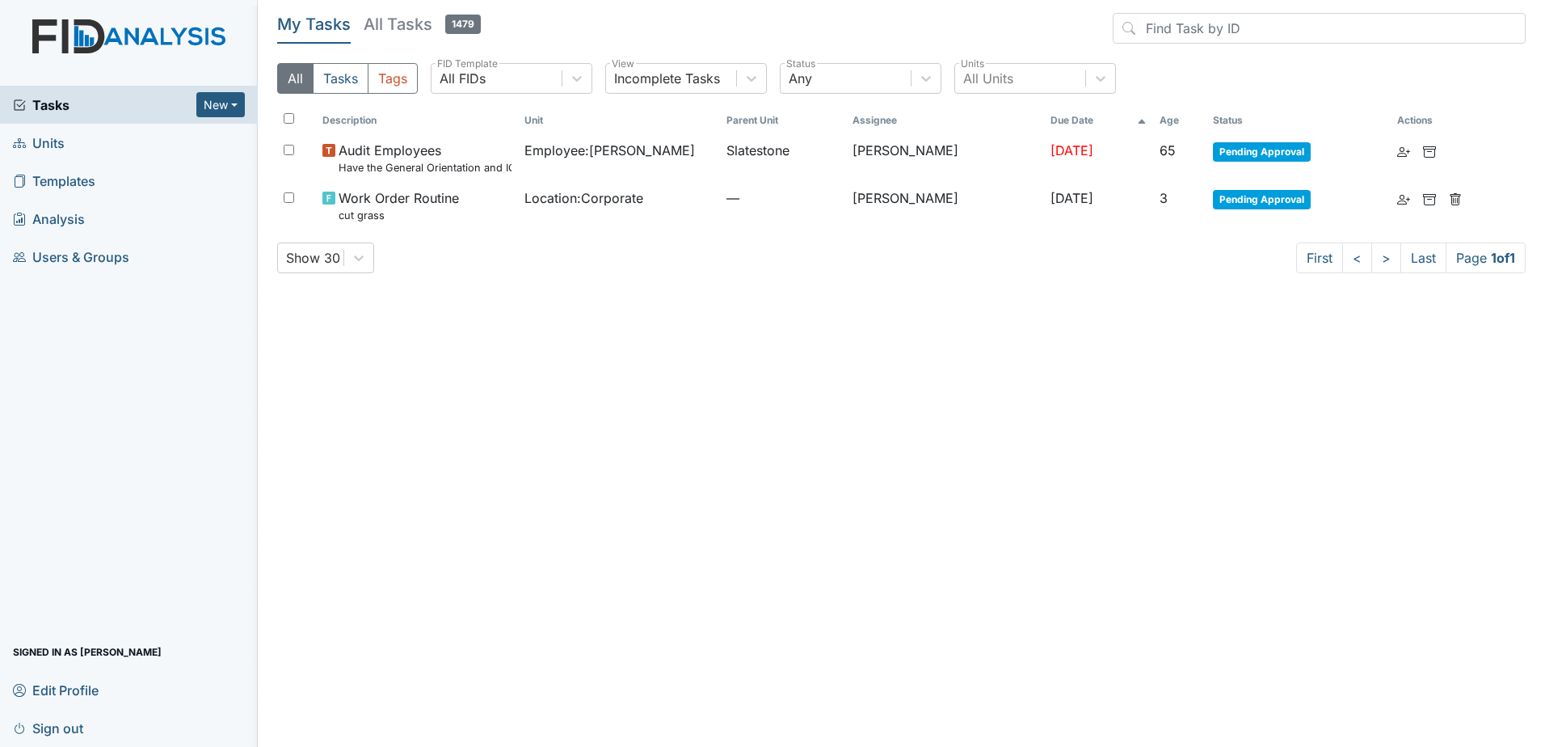
scroll to position [0, 0]
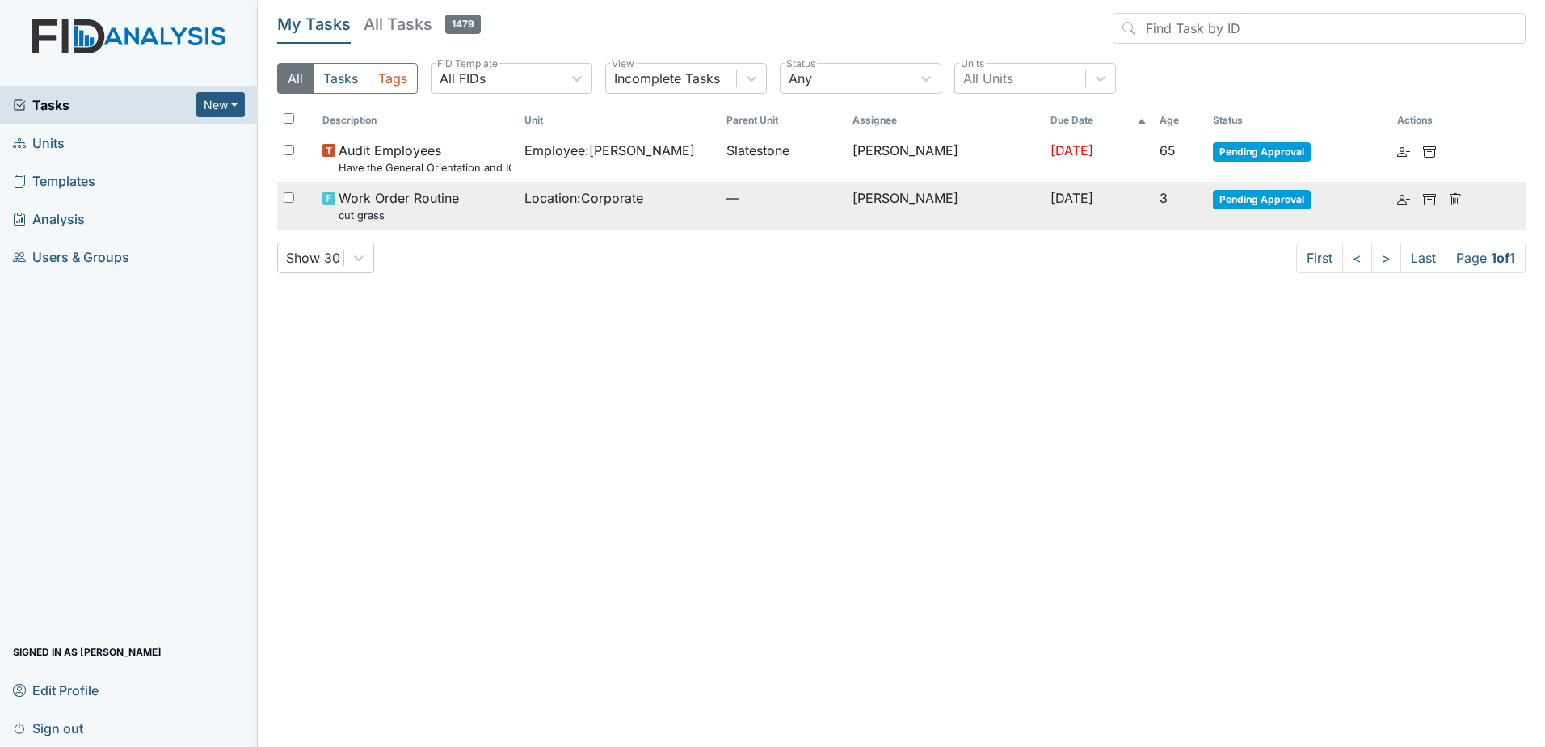
click at [476, 204] on div "Work Order Routine cut grass" at bounding box center [417, 205] width 189 height 35
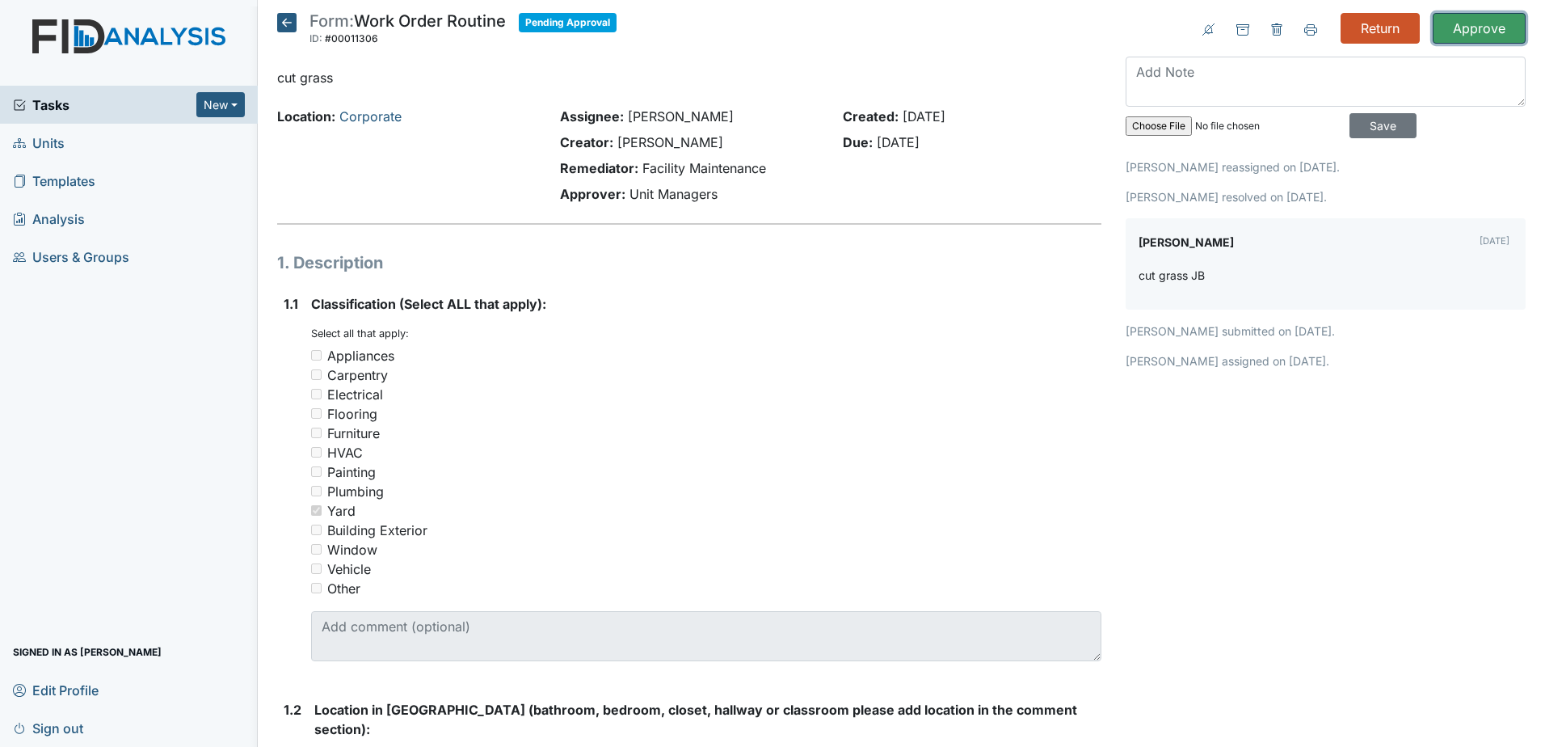
click at [1484, 22] on input "Approve" at bounding box center [1479, 28] width 93 height 31
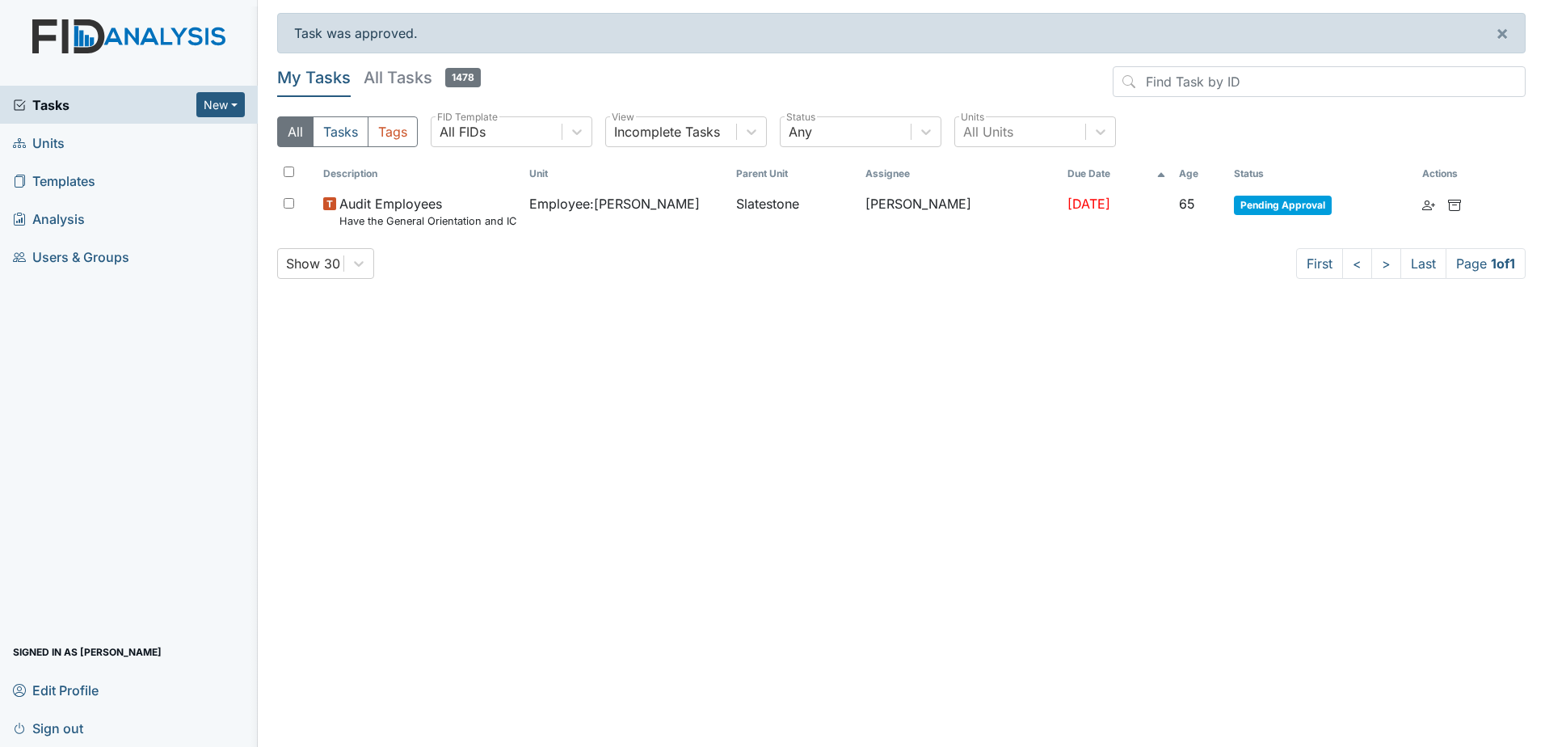
click at [75, 99] on span "Tasks" at bounding box center [104, 104] width 183 height 19
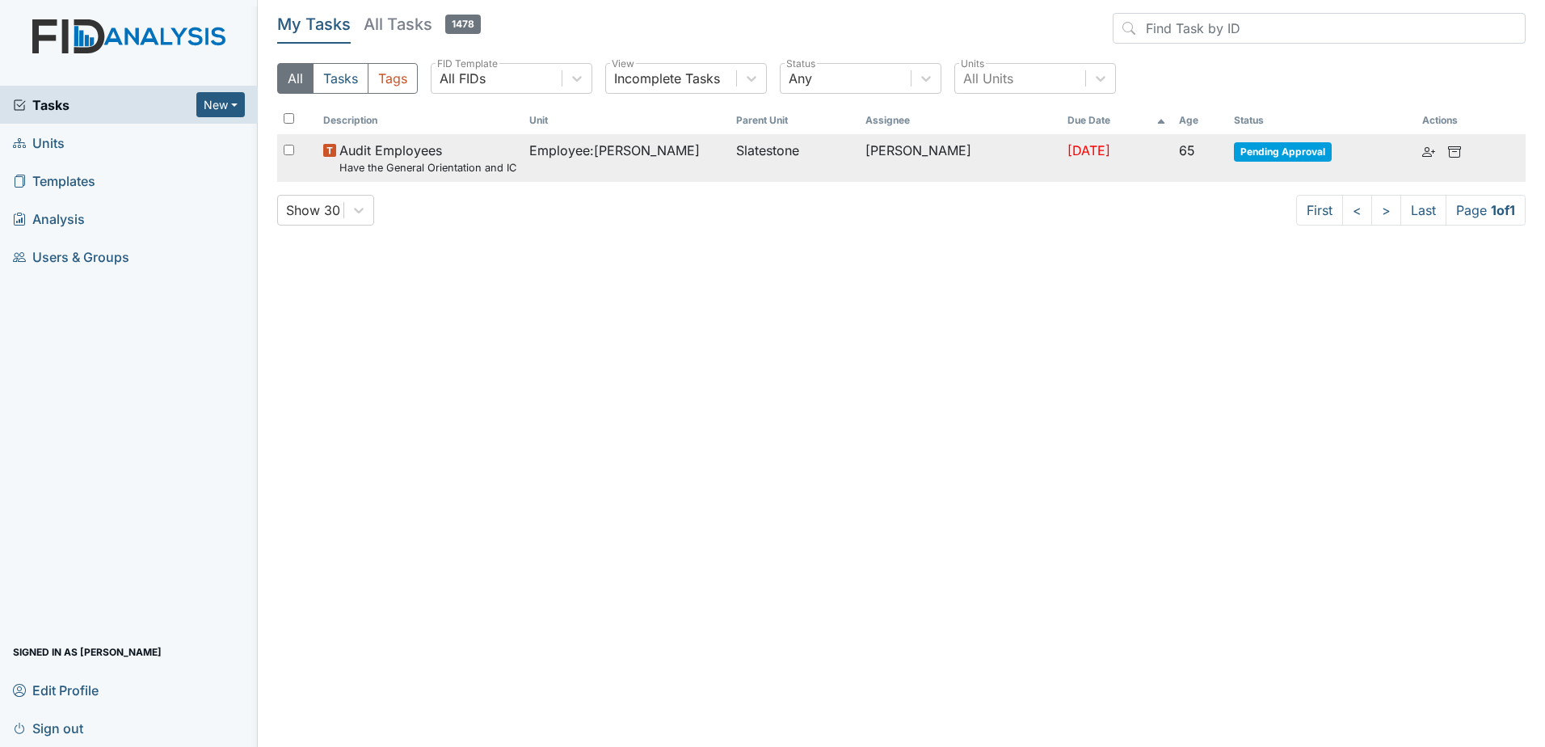
click at [351, 154] on span "Audit Employees Have the General Orientation and ICF Orientation forms been com…" at bounding box center [427, 158] width 177 height 35
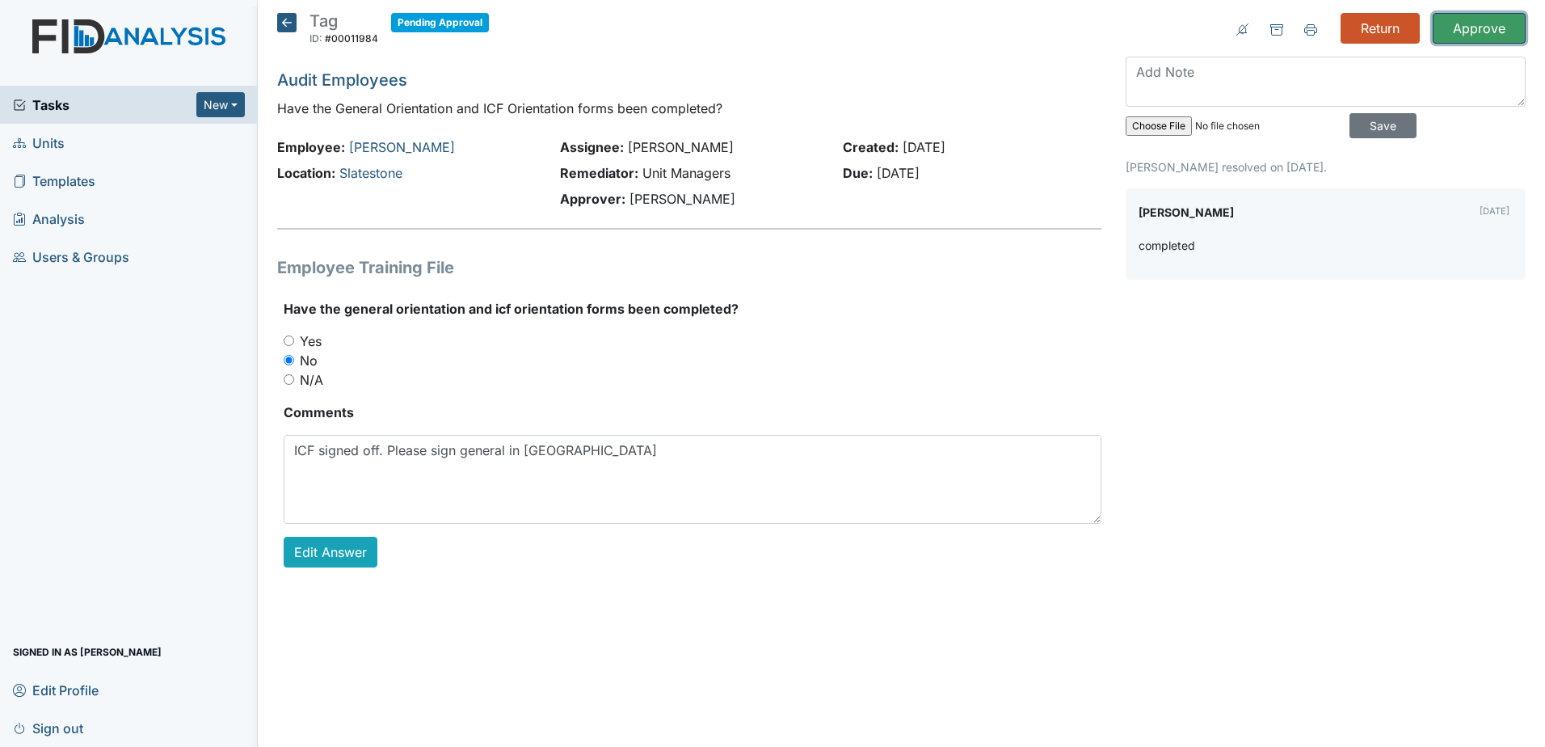
click at [1486, 18] on input "Approve" at bounding box center [1479, 28] width 93 height 31
